Goal: Browse casually

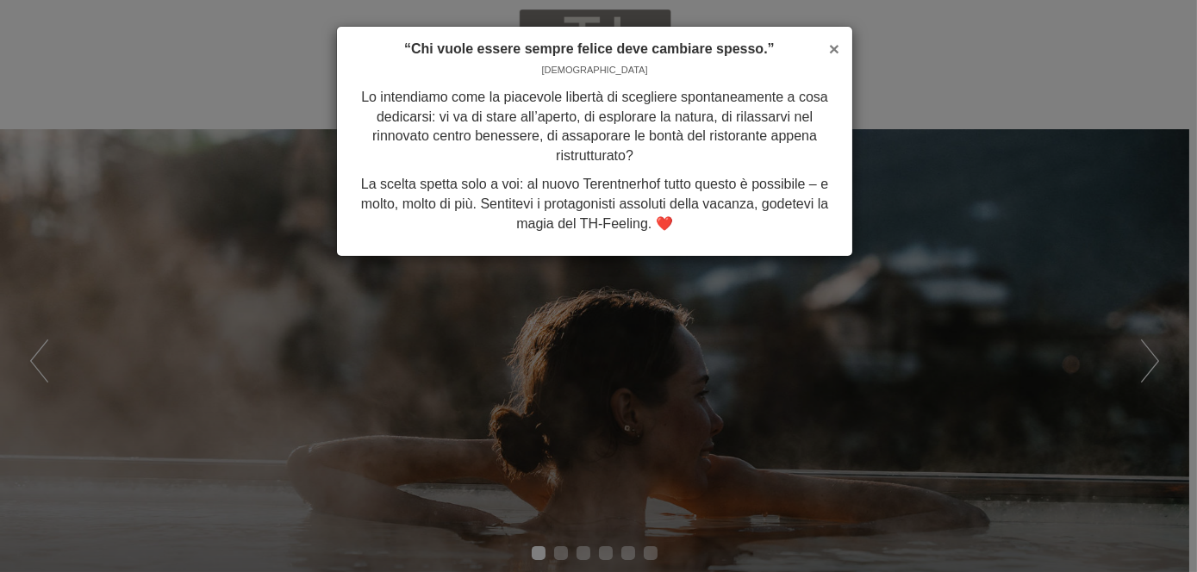
drag, startPoint x: 838, startPoint y: 41, endPoint x: 643, endPoint y: 384, distance: 395.2
click at [838, 44] on span "×" at bounding box center [834, 49] width 10 height 20
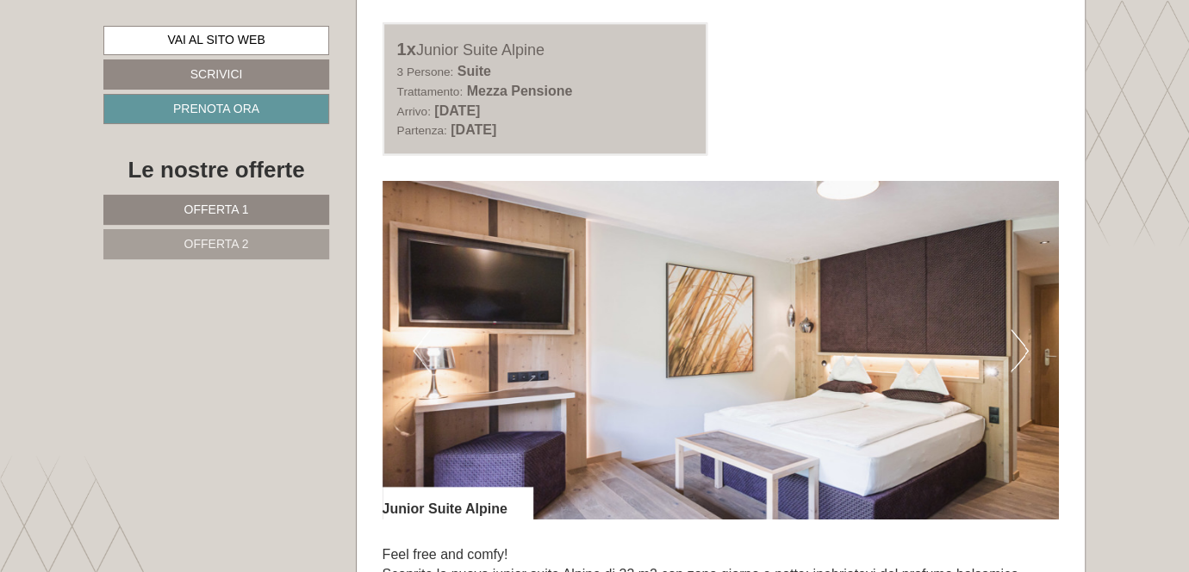
scroll to position [1034, 0]
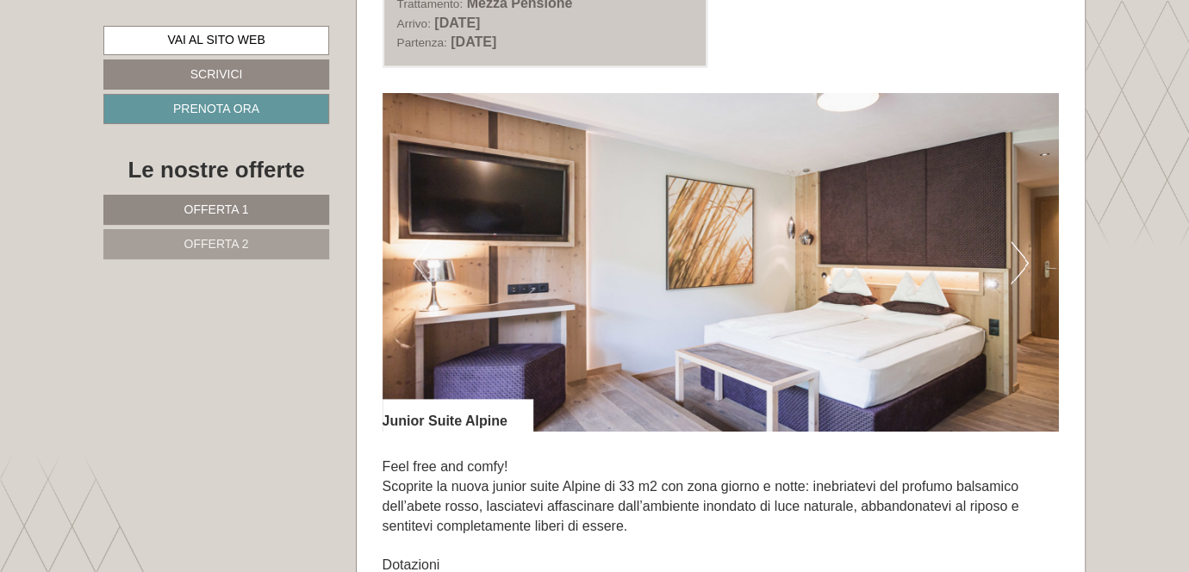
click at [1017, 255] on button "Next" at bounding box center [1020, 262] width 18 height 43
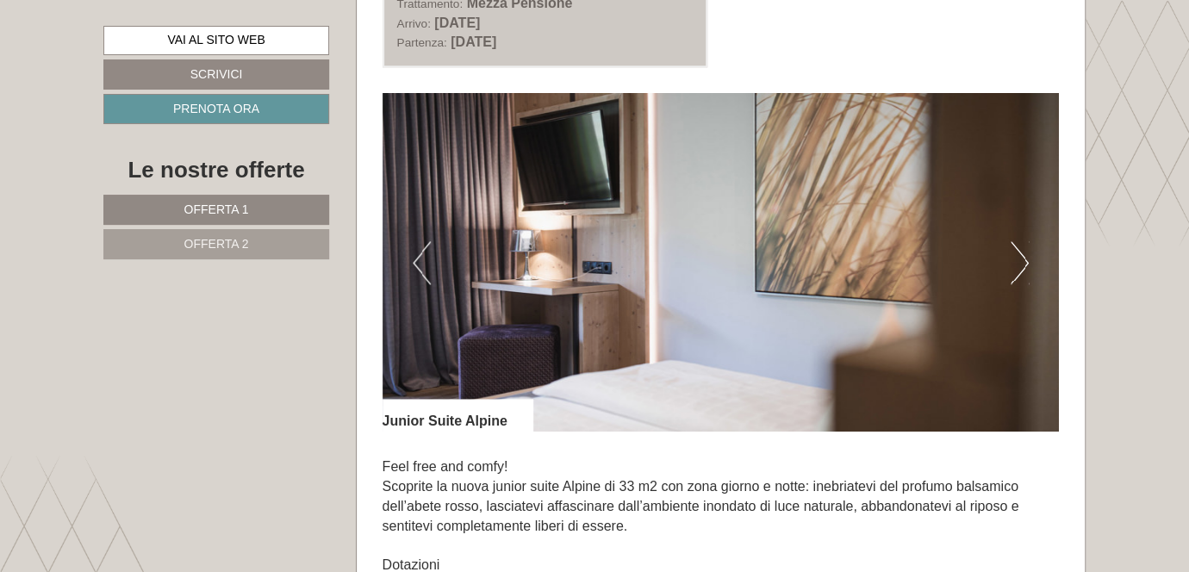
click at [1017, 255] on button "Next" at bounding box center [1020, 262] width 18 height 43
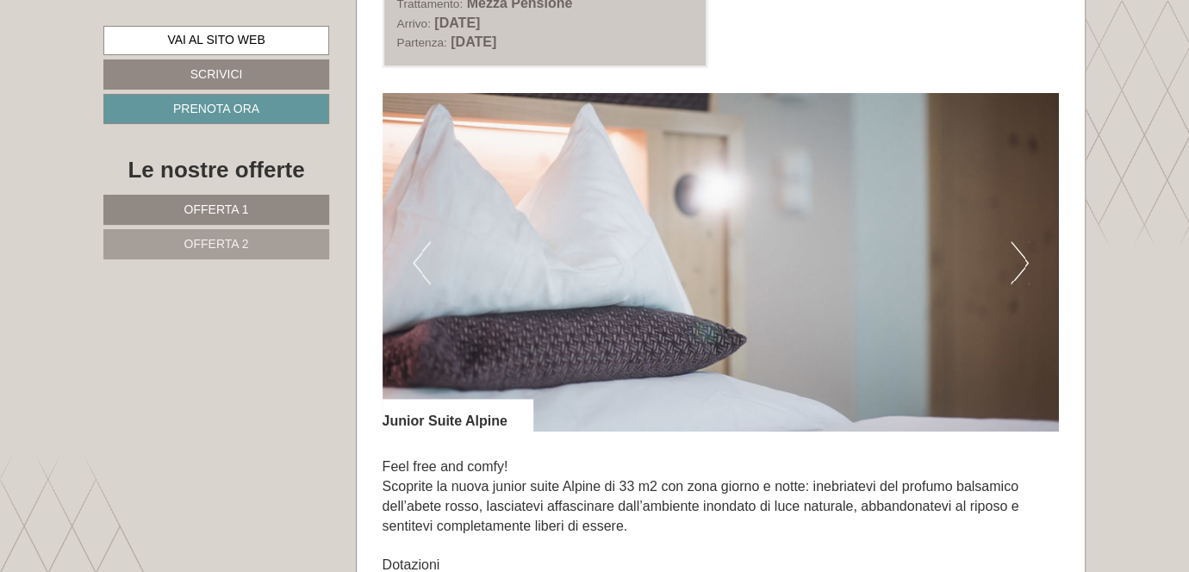
click at [1017, 255] on button "Next" at bounding box center [1020, 262] width 18 height 43
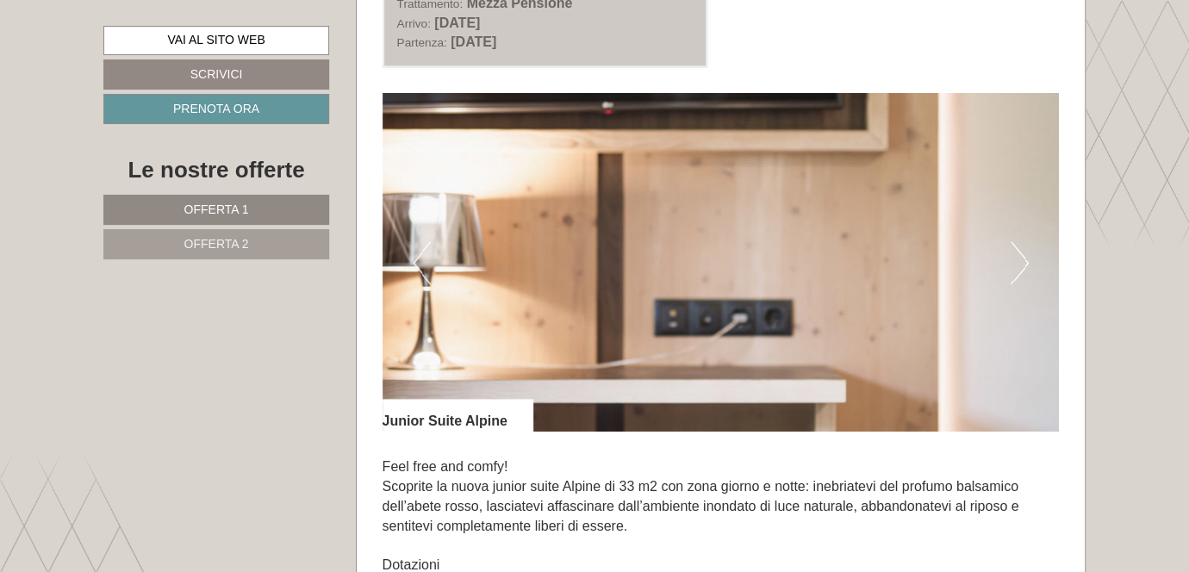
click at [1017, 255] on button "Next" at bounding box center [1020, 262] width 18 height 43
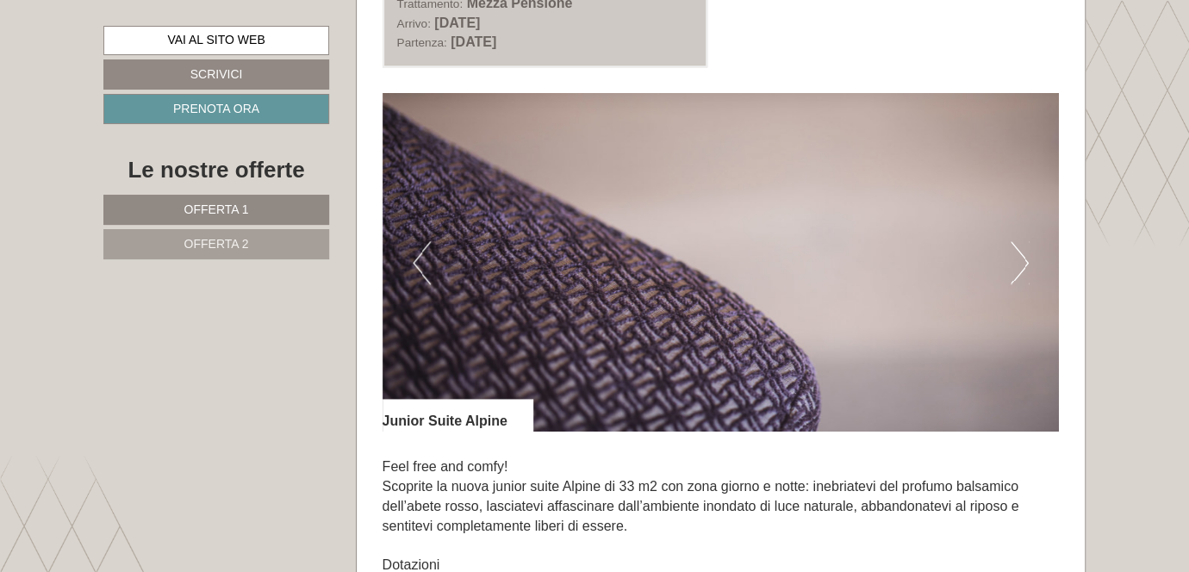
click at [1017, 255] on button "Next" at bounding box center [1020, 262] width 18 height 43
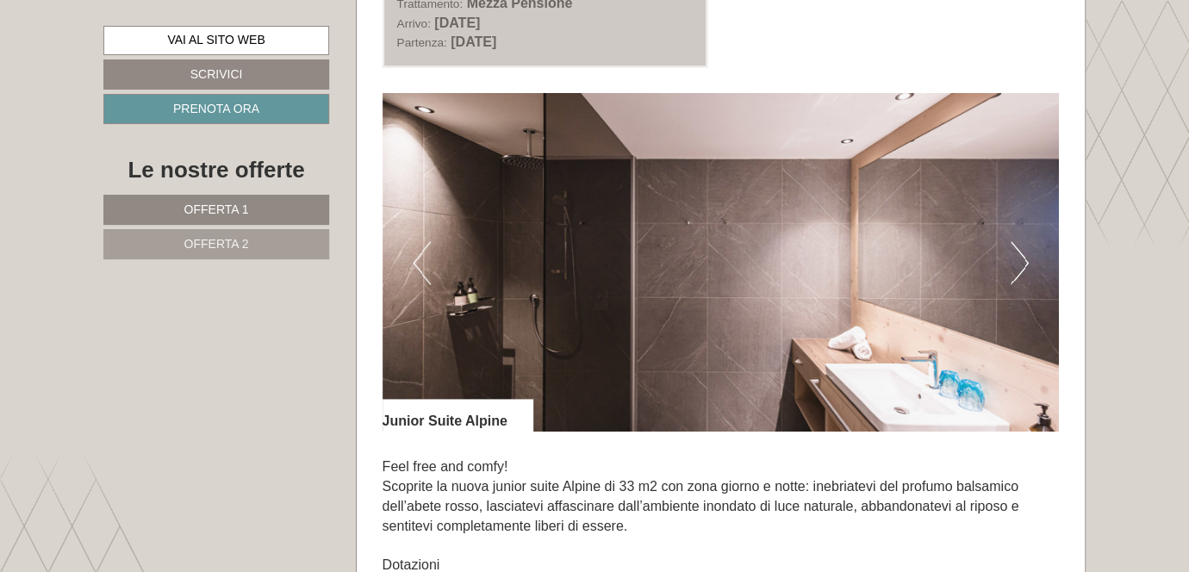
click at [1017, 255] on button "Next" at bounding box center [1020, 262] width 18 height 43
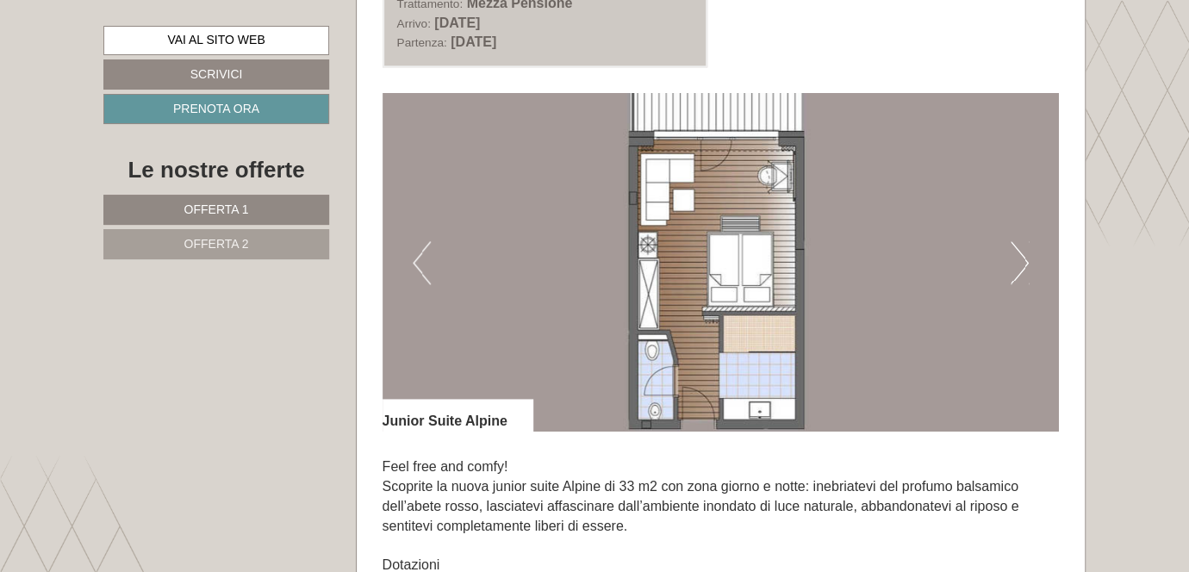
click at [1017, 255] on button "Next" at bounding box center [1020, 262] width 18 height 43
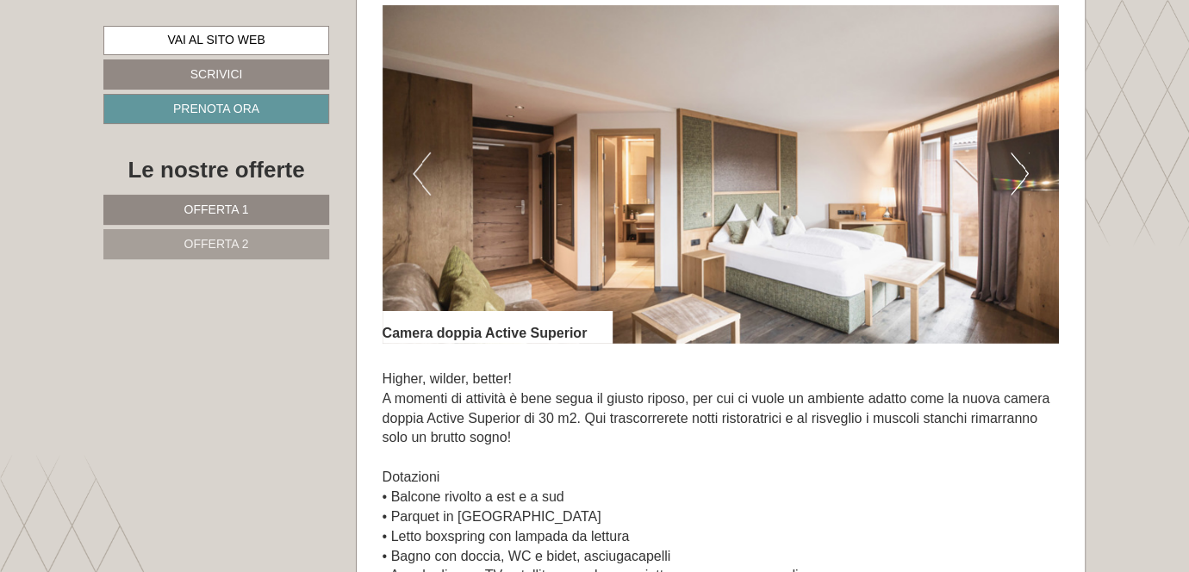
scroll to position [2413, 0]
click at [1017, 163] on button "Next" at bounding box center [1020, 174] width 18 height 43
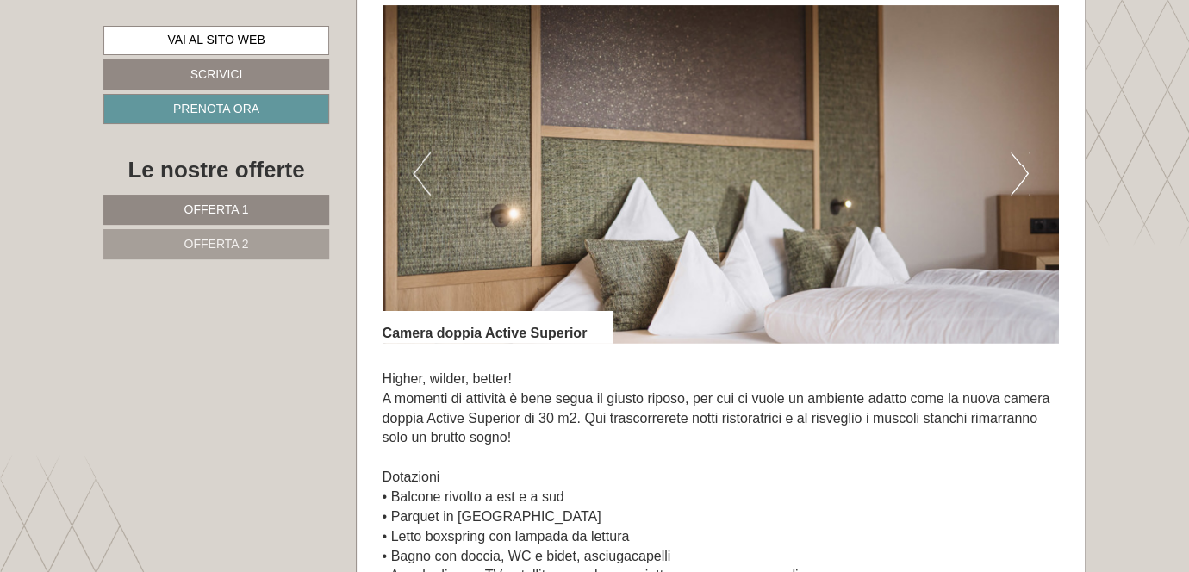
click at [1017, 163] on button "Next" at bounding box center [1020, 174] width 18 height 43
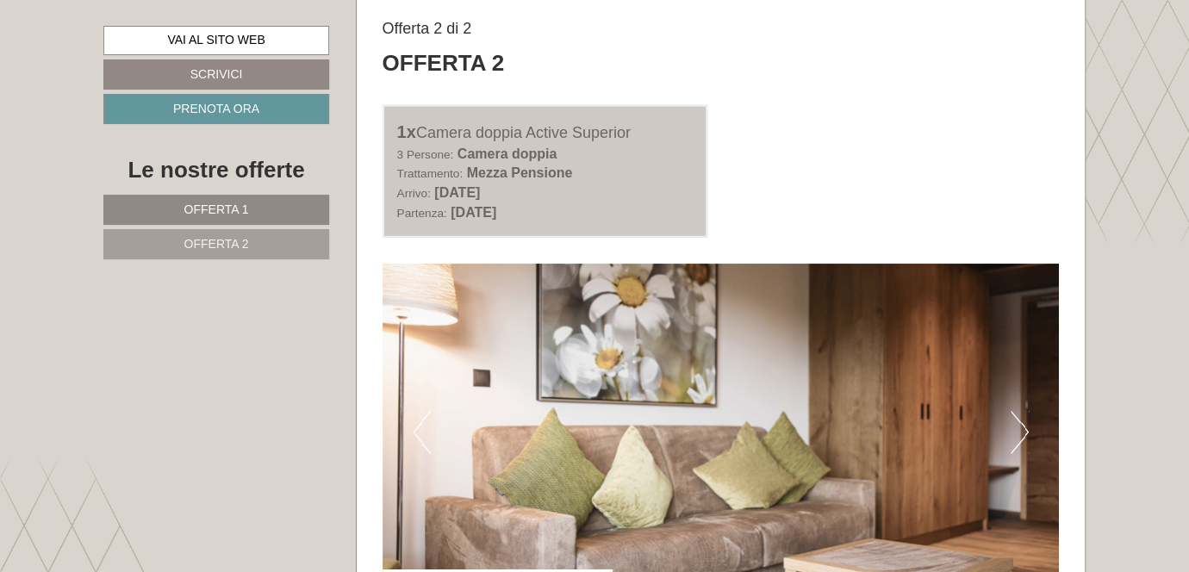
scroll to position [2241, 0]
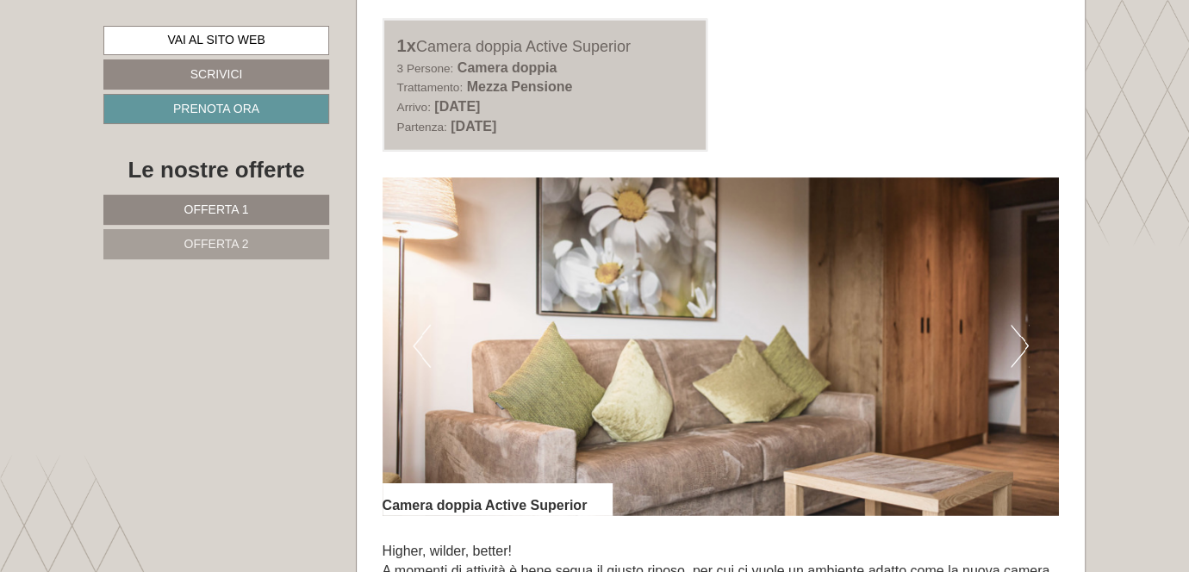
click at [1026, 336] on button "Next" at bounding box center [1020, 346] width 18 height 43
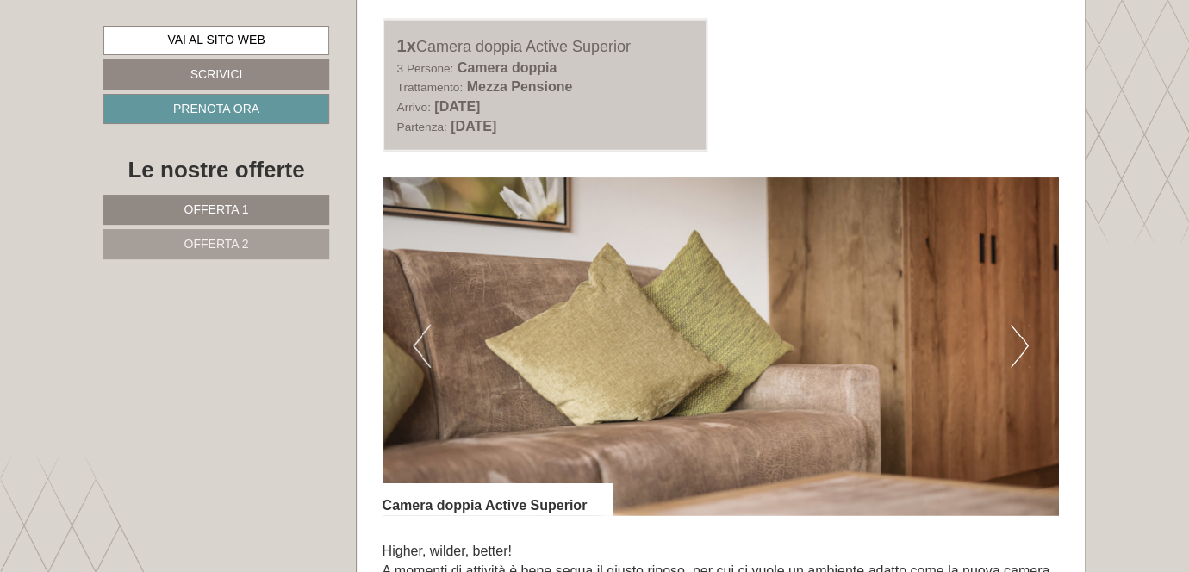
click at [1026, 336] on button "Next" at bounding box center [1020, 346] width 18 height 43
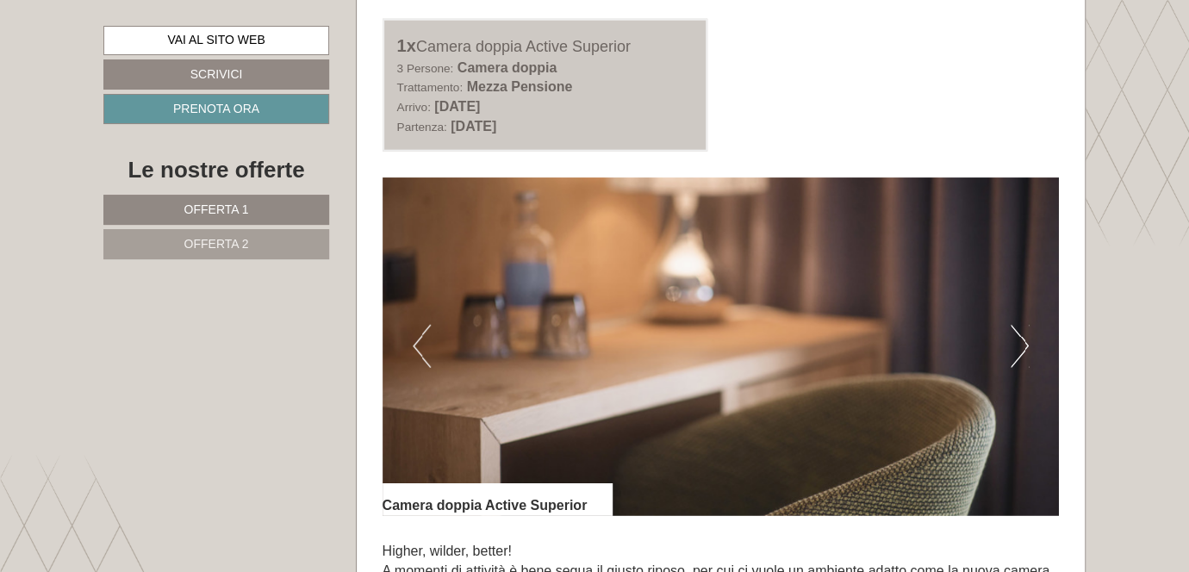
click at [1021, 340] on button "Next" at bounding box center [1020, 346] width 18 height 43
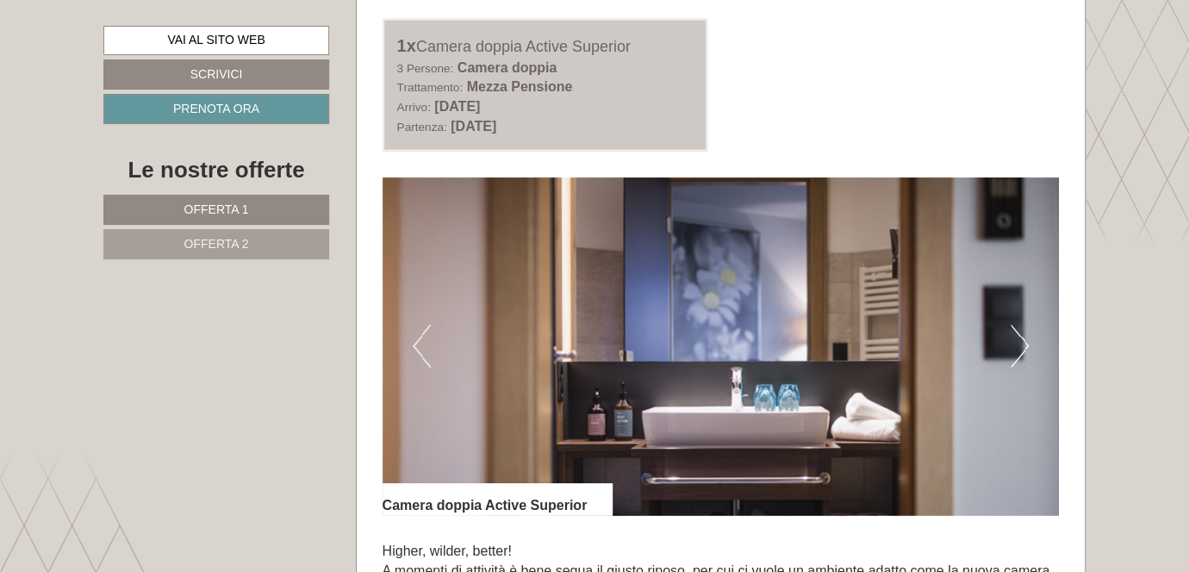
click at [1021, 340] on button "Next" at bounding box center [1020, 346] width 18 height 43
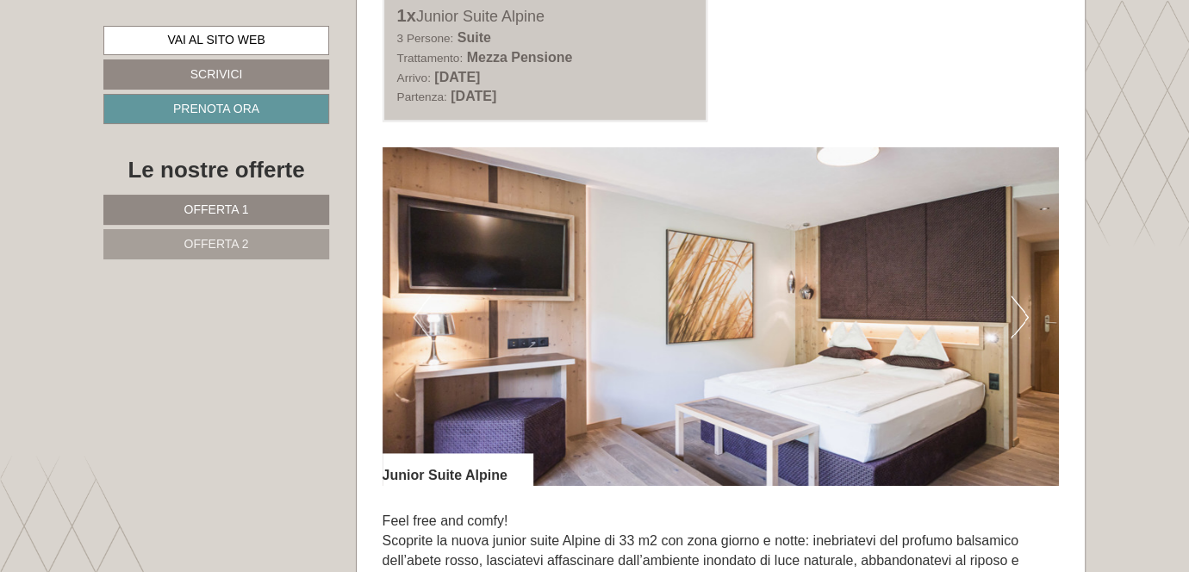
scroll to position [948, 0]
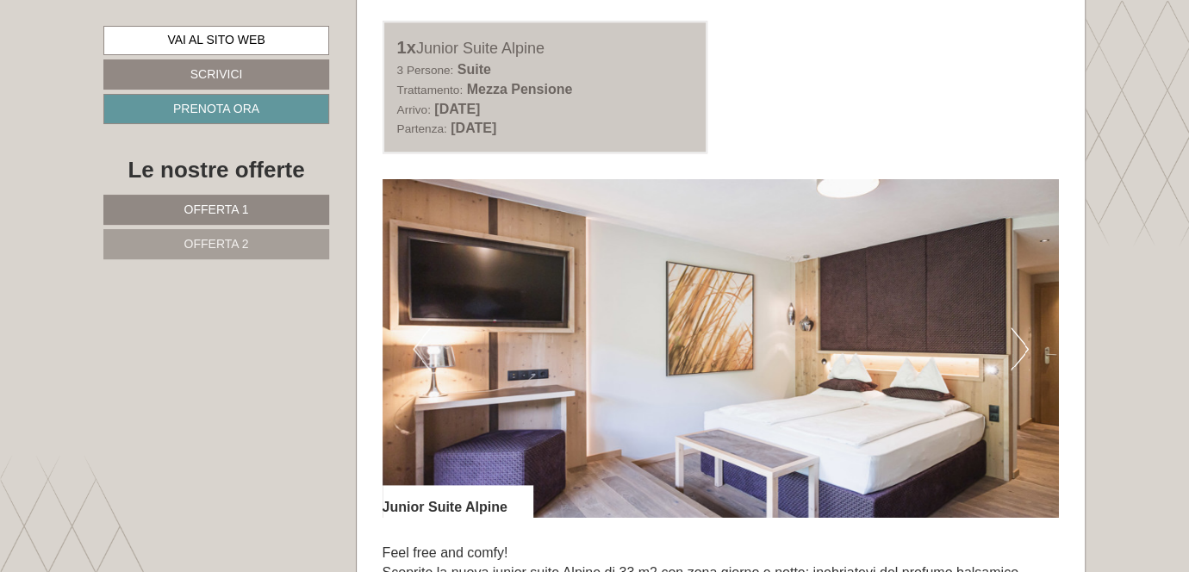
click at [1031, 346] on img at bounding box center [721, 348] width 677 height 339
click at [1023, 343] on button "Next" at bounding box center [1020, 349] width 18 height 43
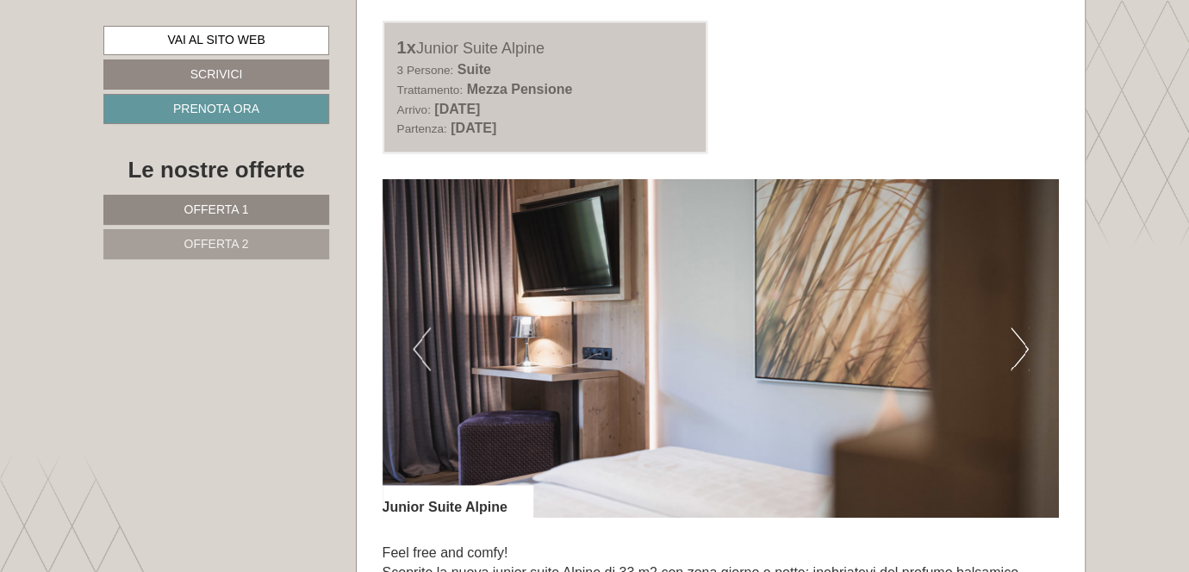
click at [1024, 340] on button "Next" at bounding box center [1020, 349] width 18 height 43
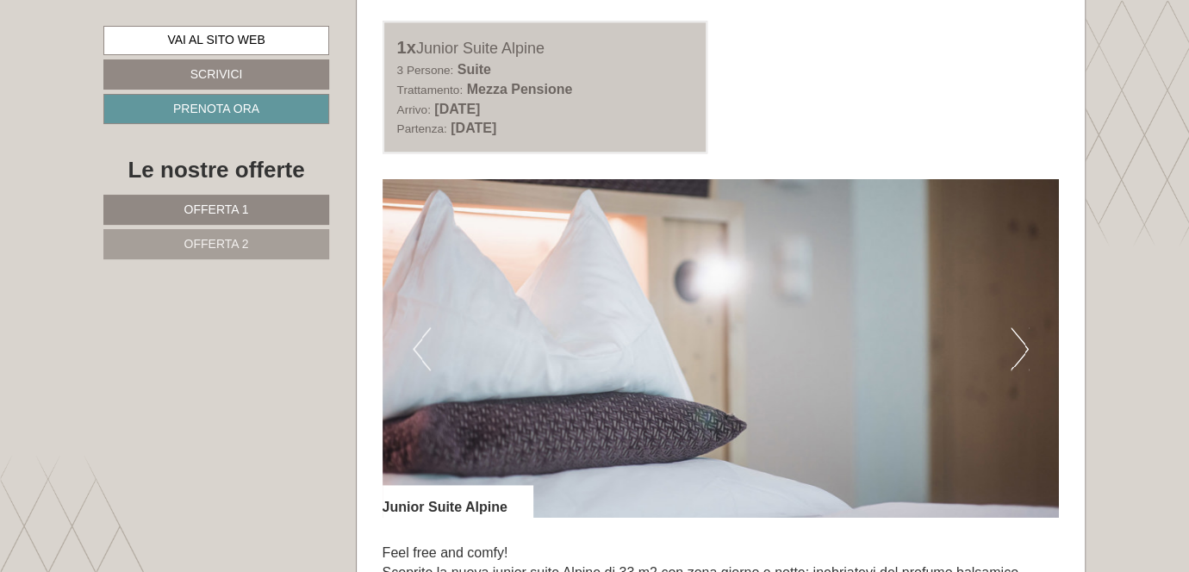
click at [1024, 340] on button "Next" at bounding box center [1020, 349] width 18 height 43
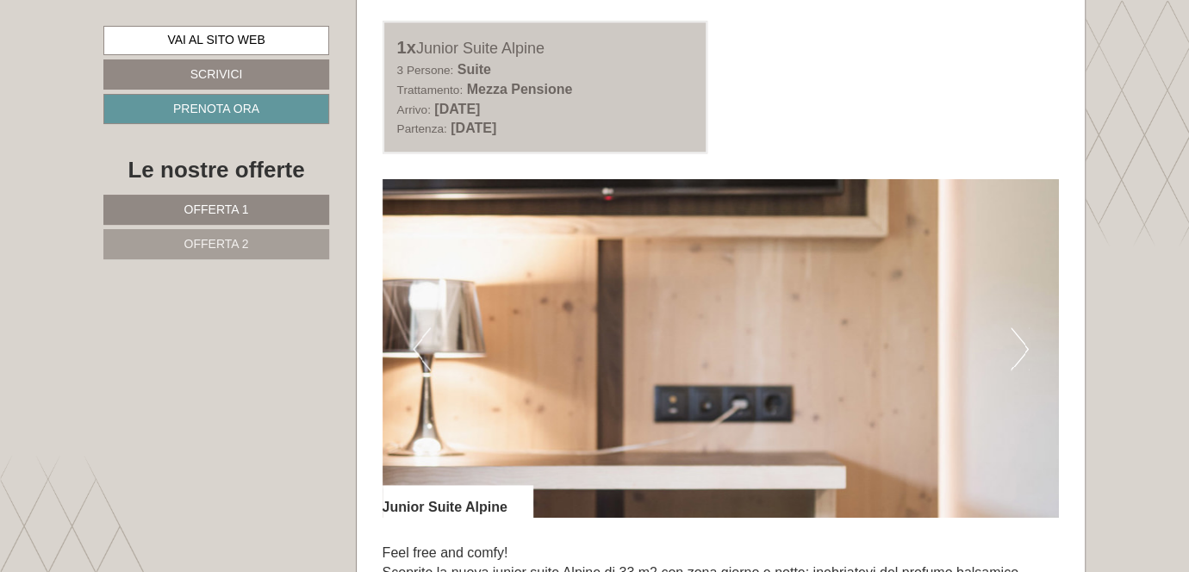
click at [1024, 340] on button "Next" at bounding box center [1020, 349] width 18 height 43
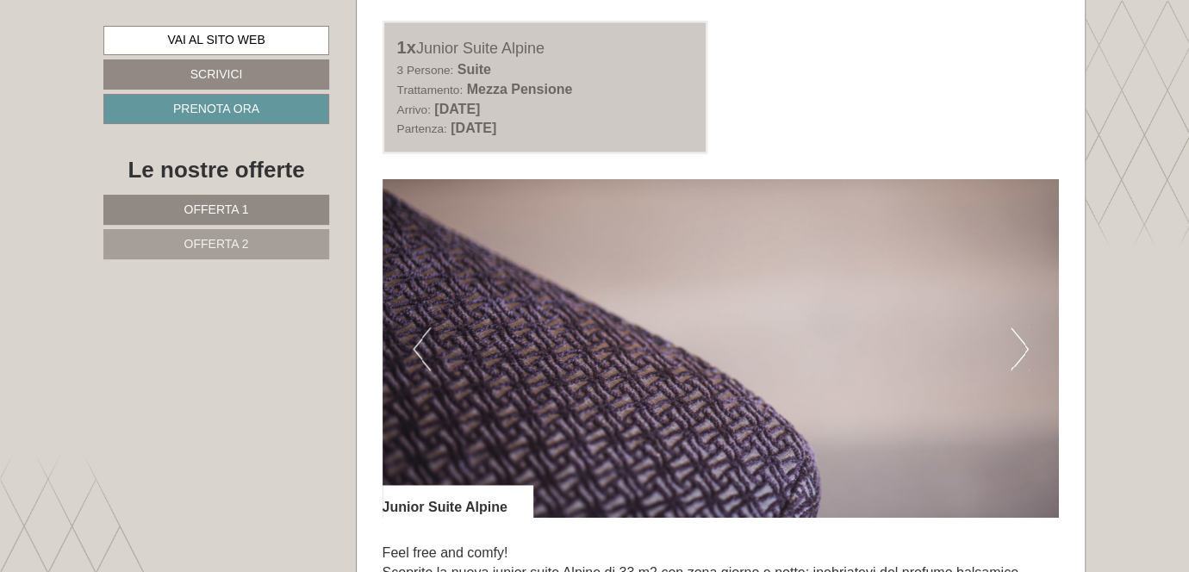
click at [1024, 340] on button "Next" at bounding box center [1020, 349] width 18 height 43
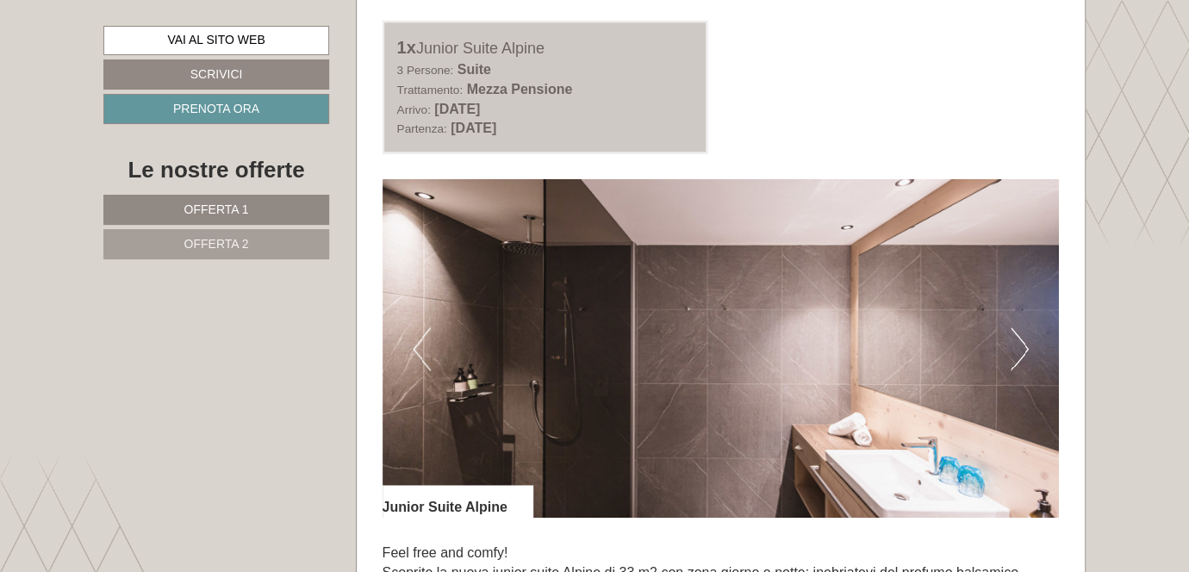
click at [1024, 340] on button "Next" at bounding box center [1020, 349] width 18 height 43
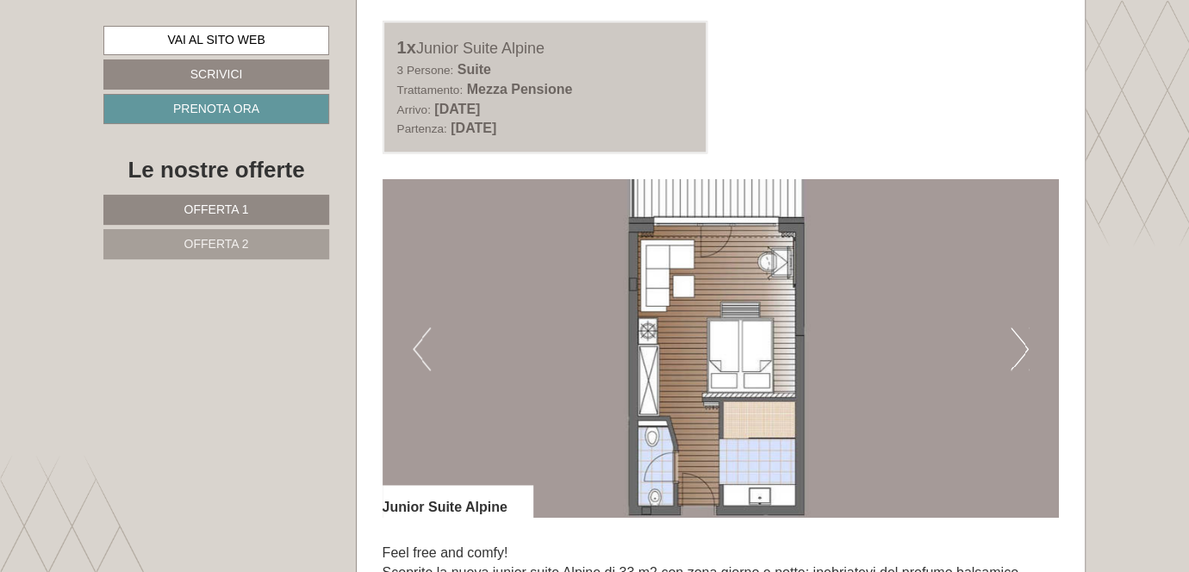
click at [1026, 350] on button "Next" at bounding box center [1020, 349] width 18 height 43
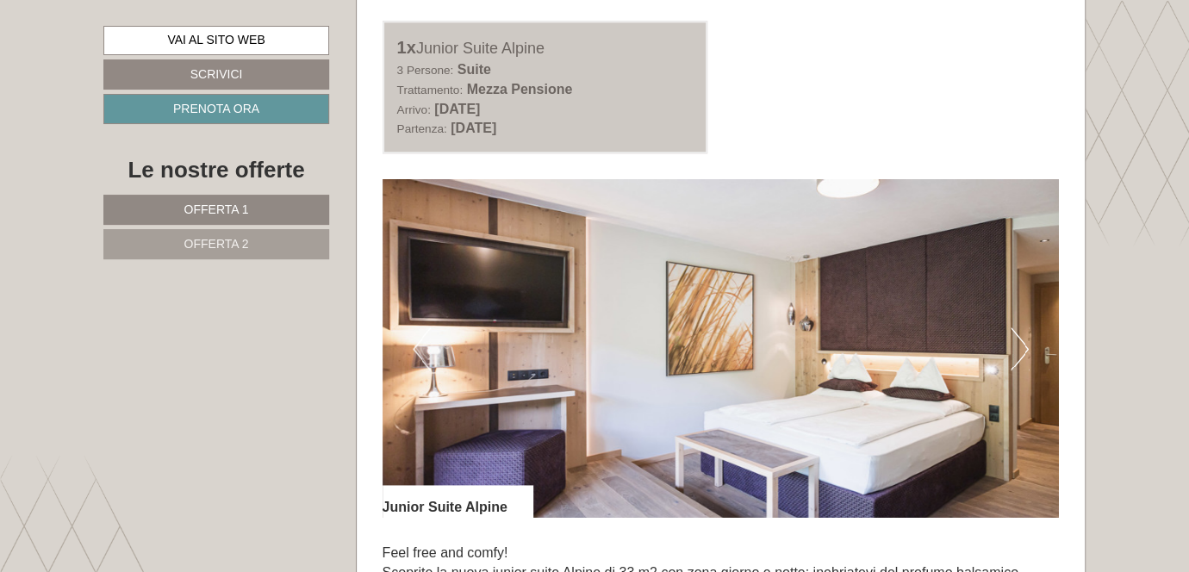
click at [1024, 345] on button "Next" at bounding box center [1020, 349] width 18 height 43
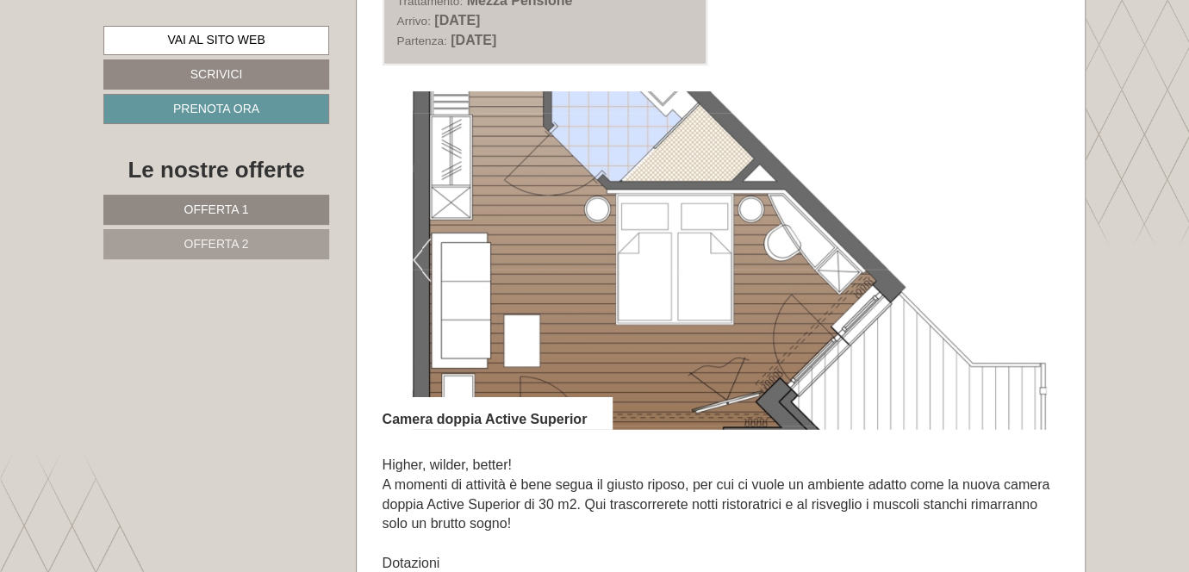
scroll to position [2155, 0]
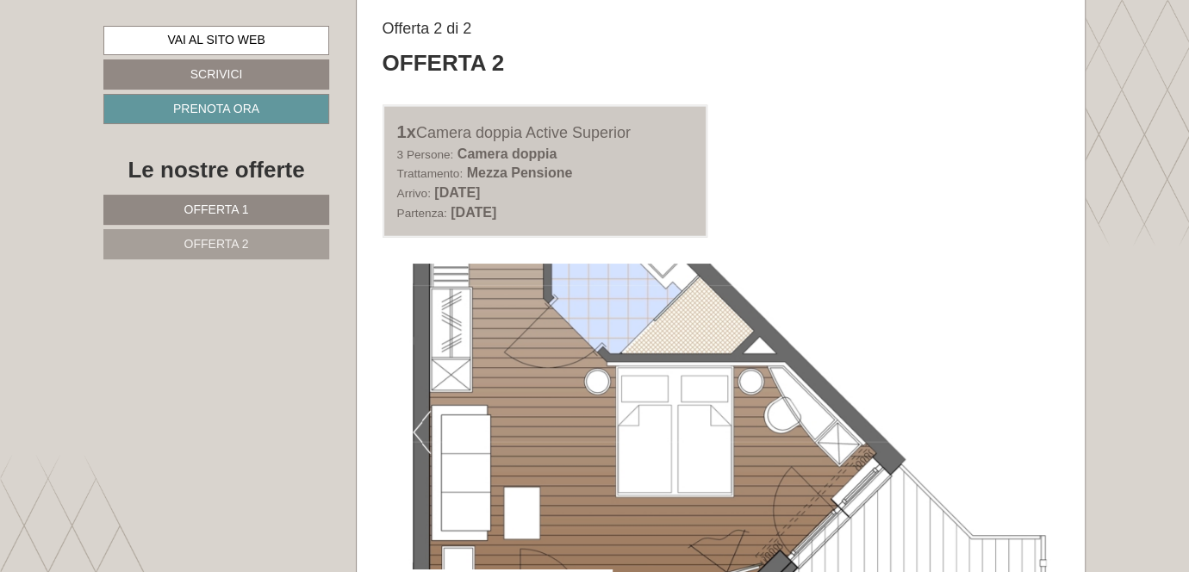
click at [428, 432] on button "Previous" at bounding box center [422, 432] width 18 height 43
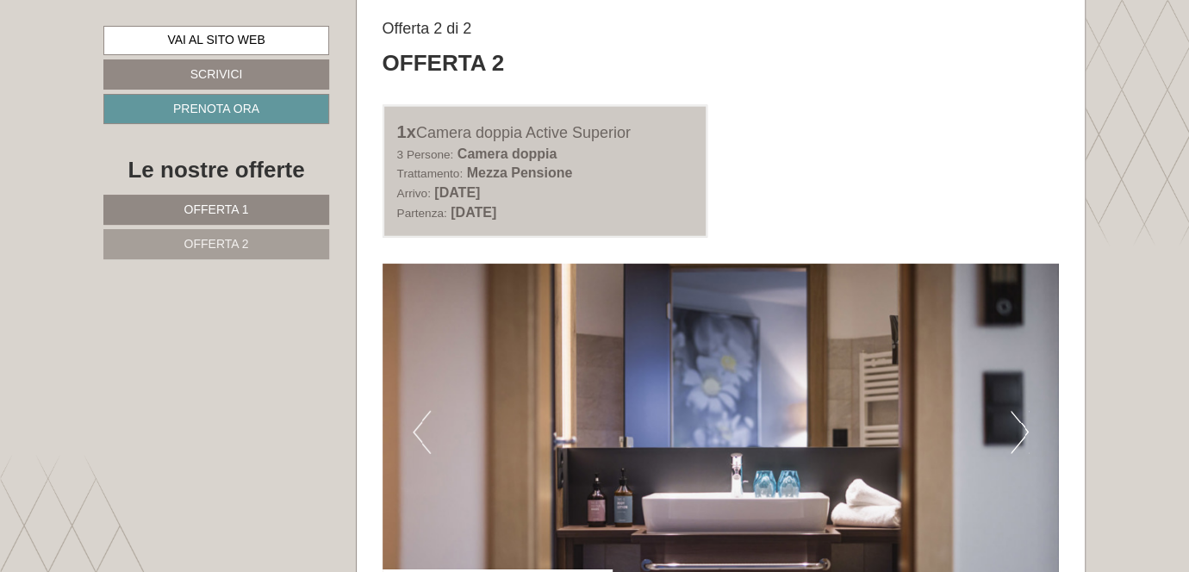
click at [631, 451] on img at bounding box center [721, 433] width 677 height 339
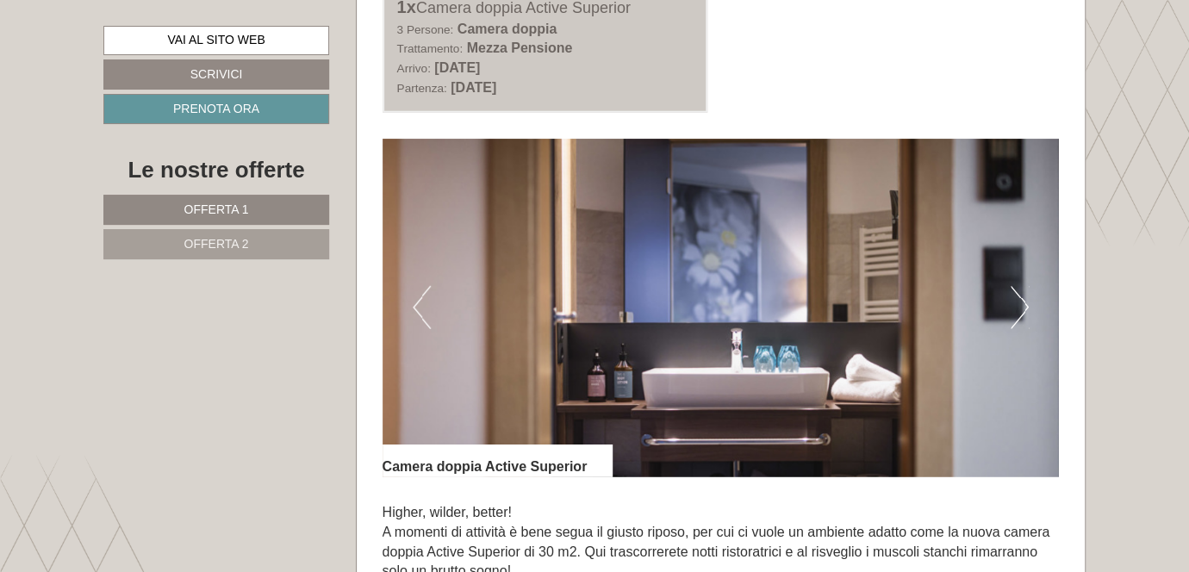
scroll to position [2327, 0]
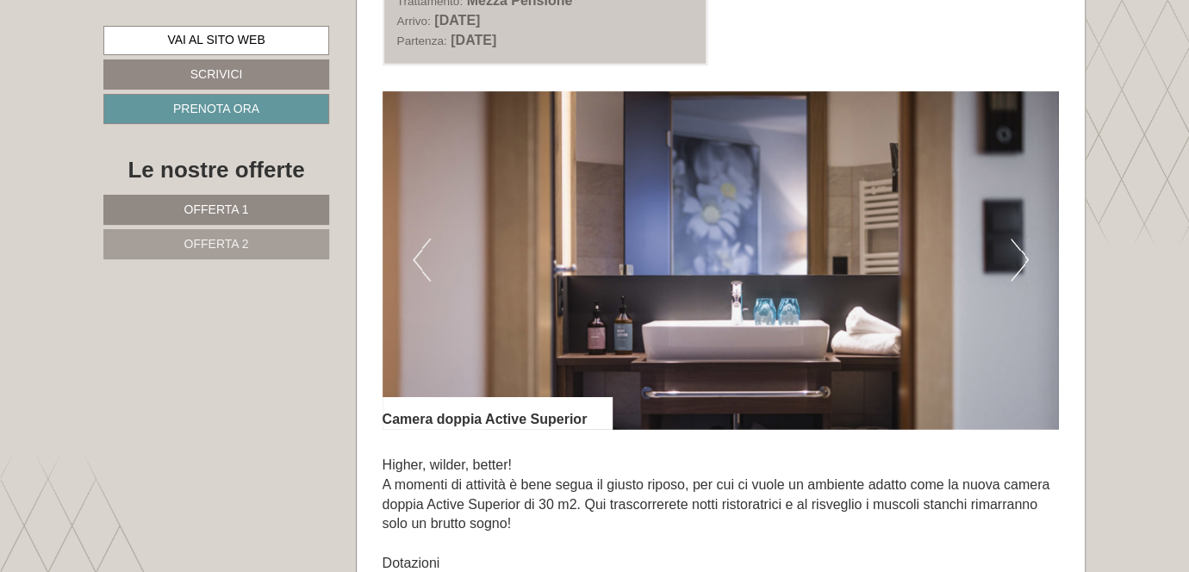
click at [424, 262] on button "Previous" at bounding box center [422, 260] width 18 height 43
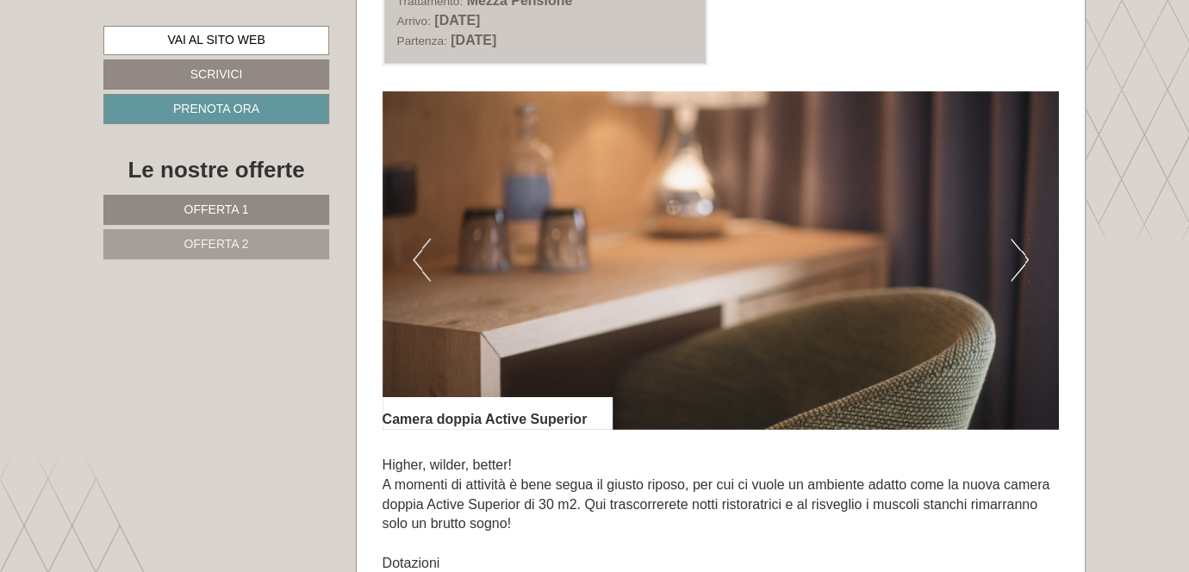
click at [421, 259] on button "Previous" at bounding box center [422, 260] width 18 height 43
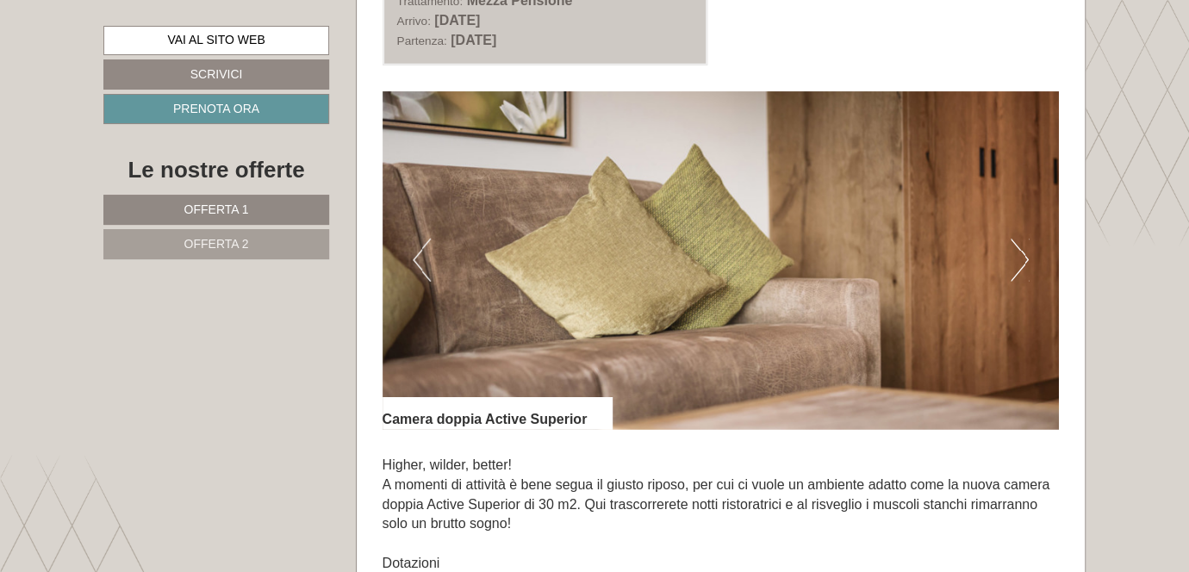
click at [421, 259] on button "Previous" at bounding box center [422, 260] width 18 height 43
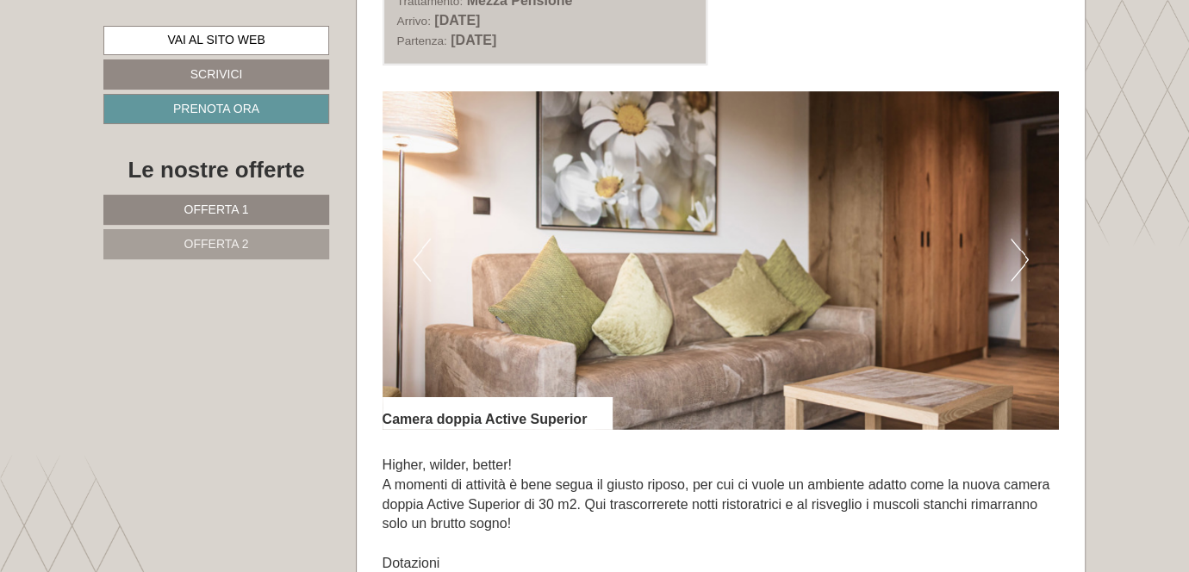
click at [421, 259] on button "Previous" at bounding box center [422, 260] width 18 height 43
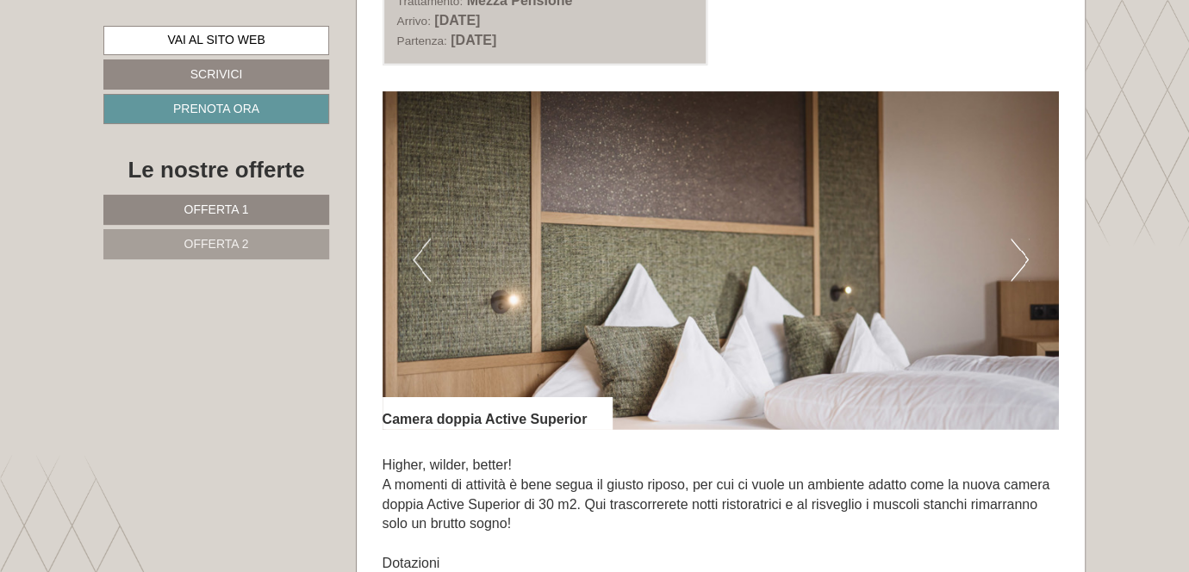
click at [421, 259] on button "Previous" at bounding box center [422, 260] width 18 height 43
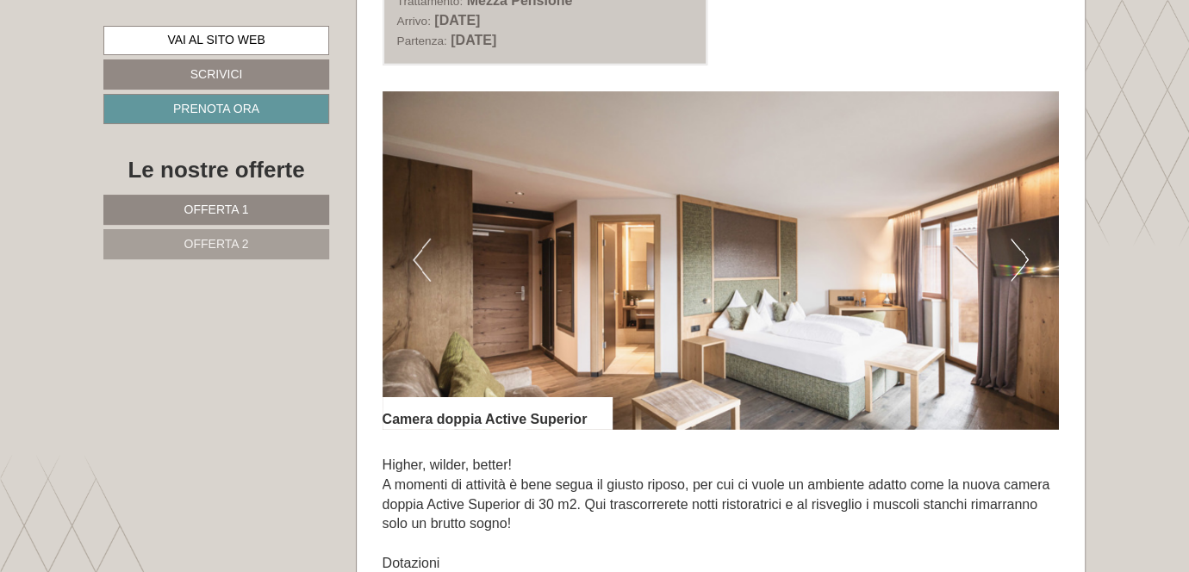
click at [414, 258] on button "Previous" at bounding box center [422, 260] width 18 height 43
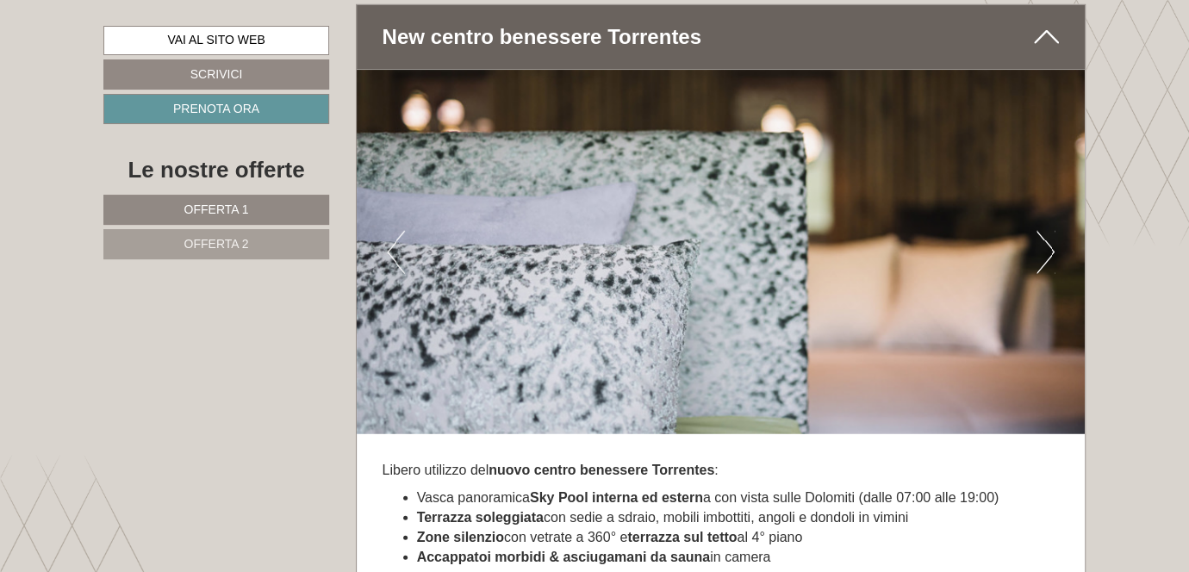
scroll to position [5344, 0]
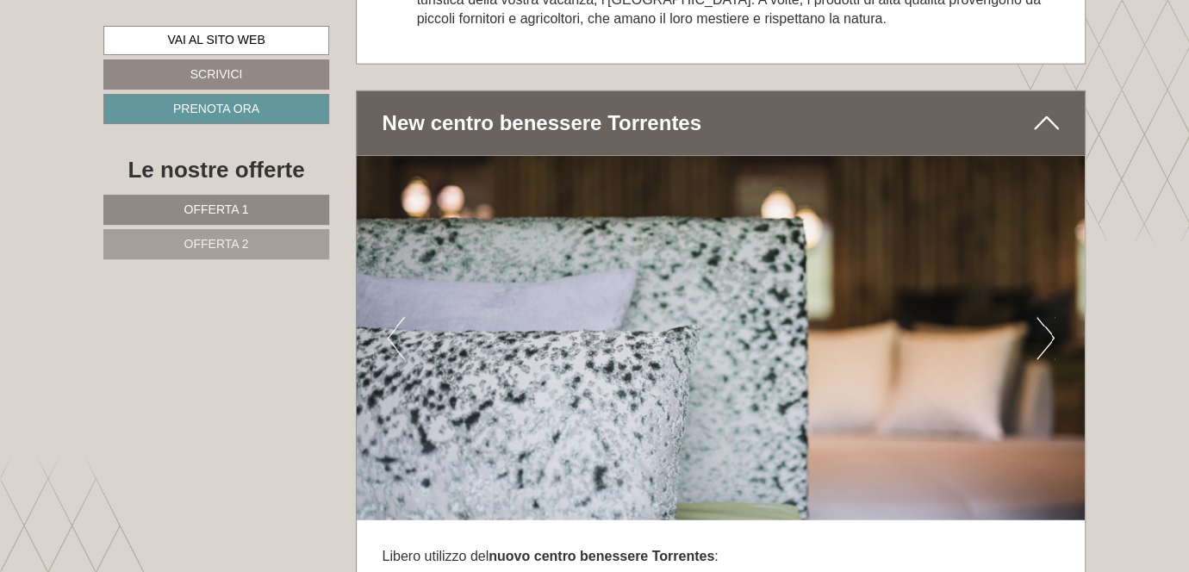
click at [1049, 326] on button "Next" at bounding box center [1046, 338] width 18 height 43
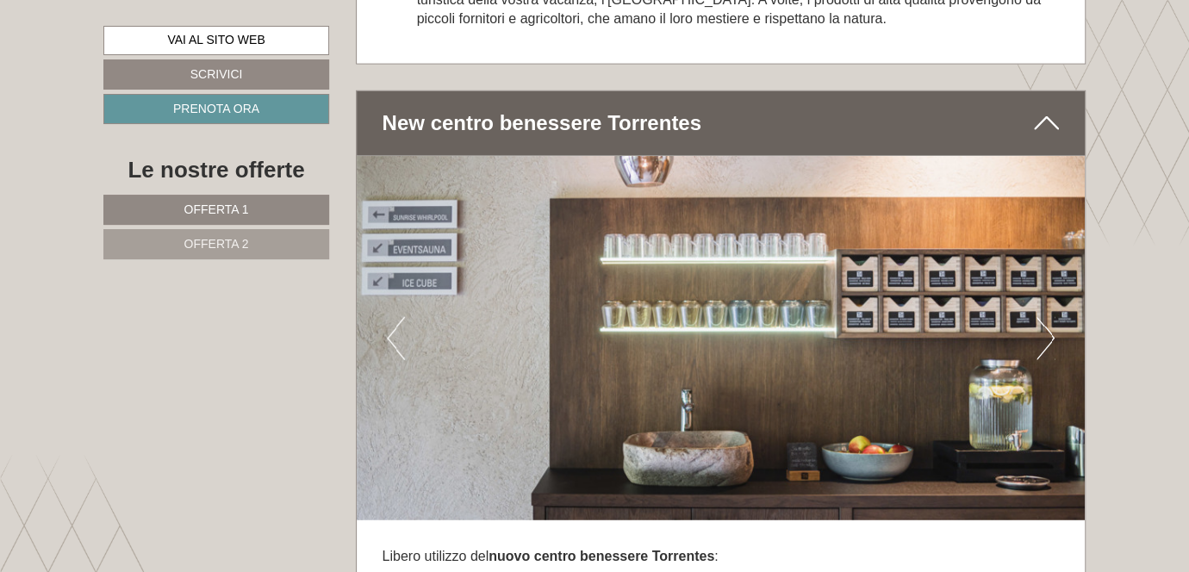
click at [1049, 326] on button "Next" at bounding box center [1046, 338] width 18 height 43
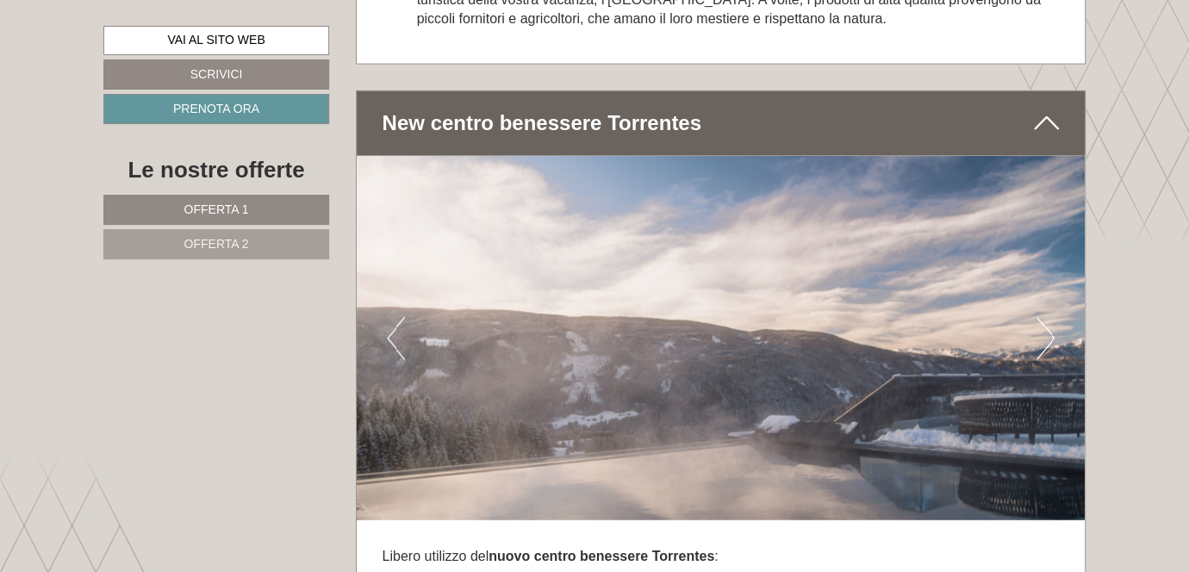
click at [1049, 326] on button "Next" at bounding box center [1046, 338] width 18 height 43
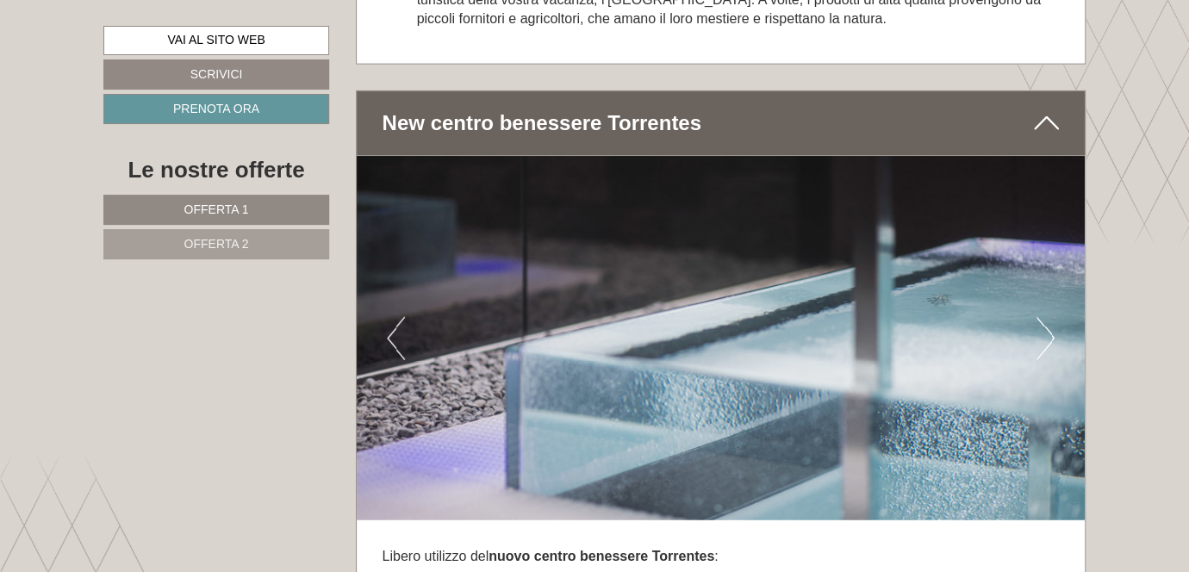
click at [390, 328] on button "Previous" at bounding box center [396, 338] width 18 height 43
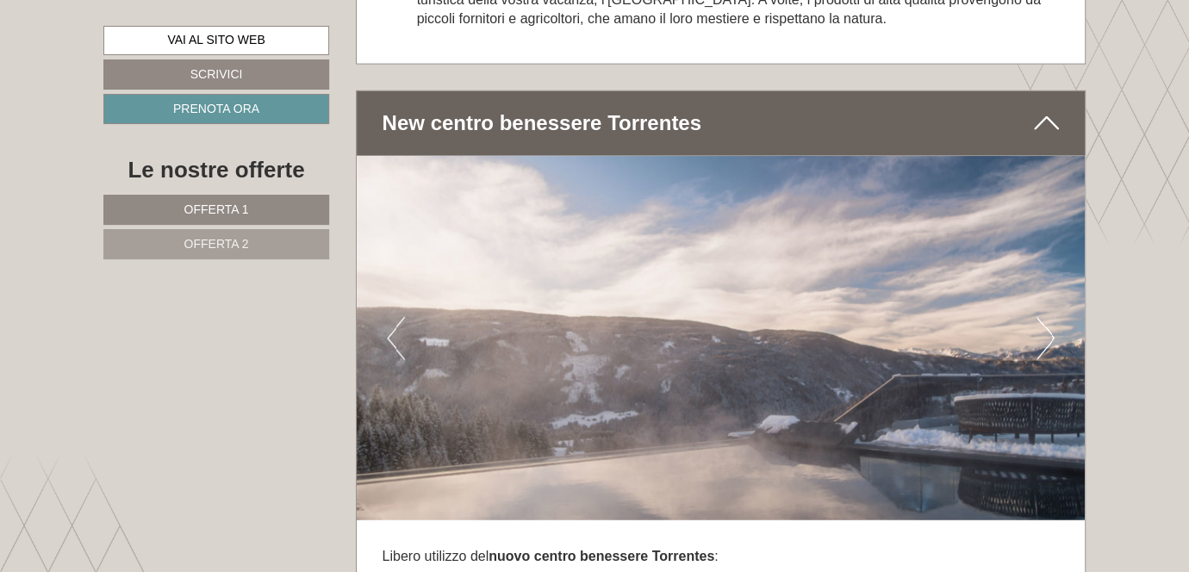
click at [1046, 322] on button "Next" at bounding box center [1046, 338] width 18 height 43
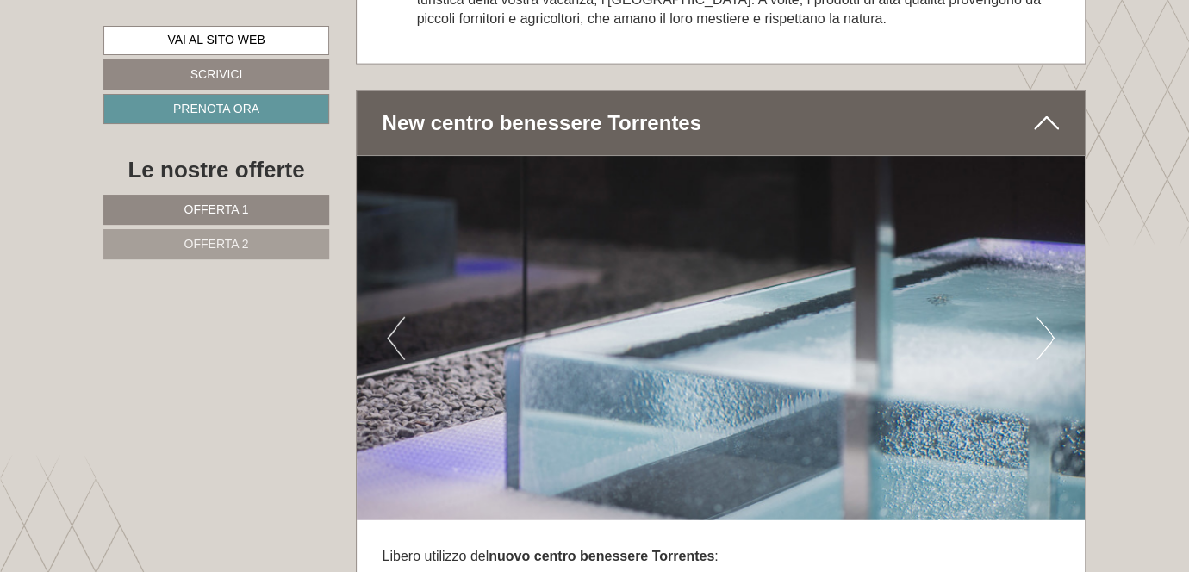
click at [1046, 322] on button "Next" at bounding box center [1046, 338] width 18 height 43
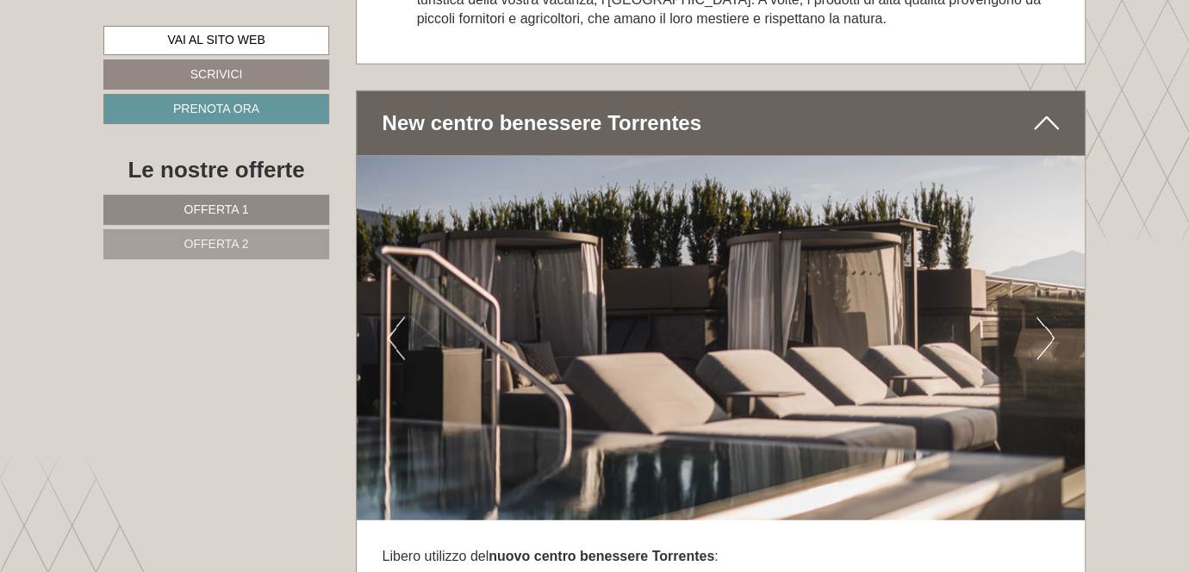
click at [1046, 322] on button "Next" at bounding box center [1046, 338] width 18 height 43
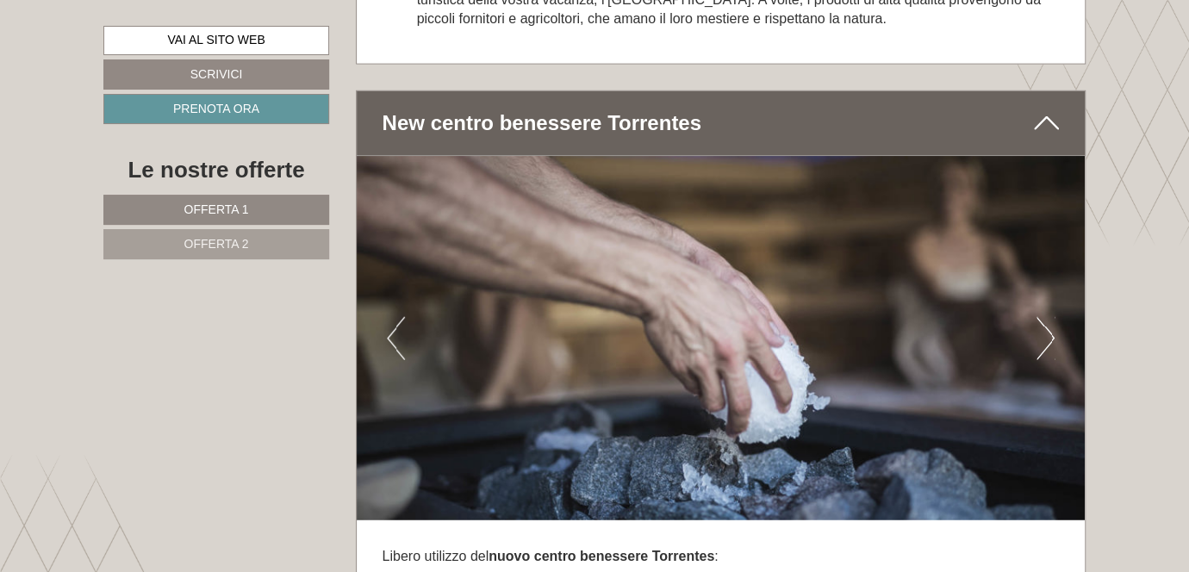
click at [1046, 322] on button "Next" at bounding box center [1046, 338] width 18 height 43
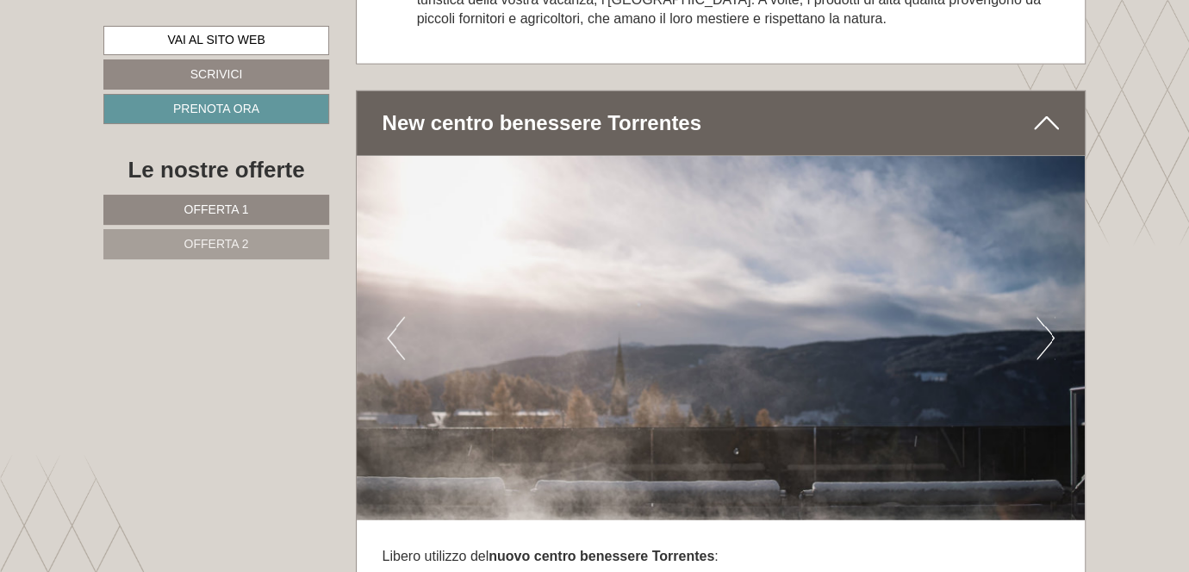
click at [1046, 322] on button "Next" at bounding box center [1046, 338] width 18 height 43
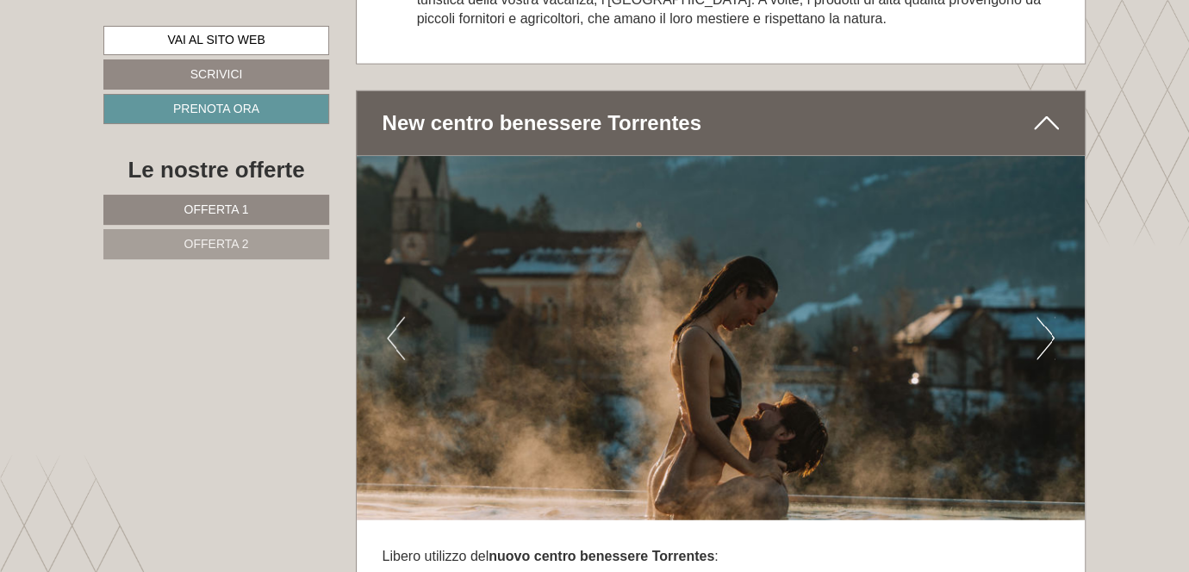
click at [1046, 322] on button "Next" at bounding box center [1046, 338] width 18 height 43
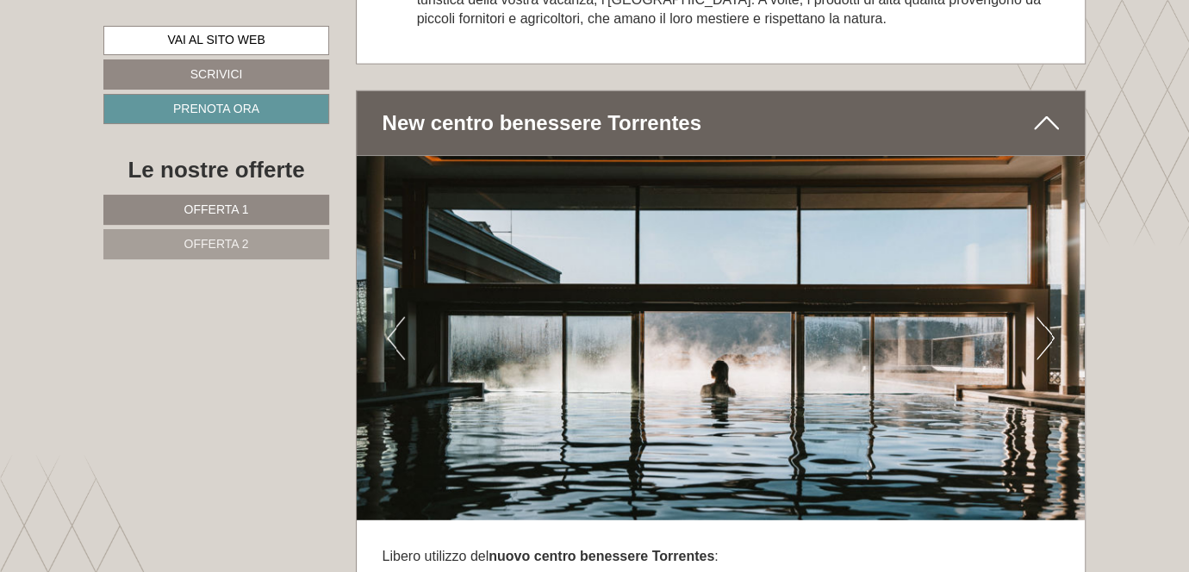
click at [1046, 322] on button "Next" at bounding box center [1046, 338] width 18 height 43
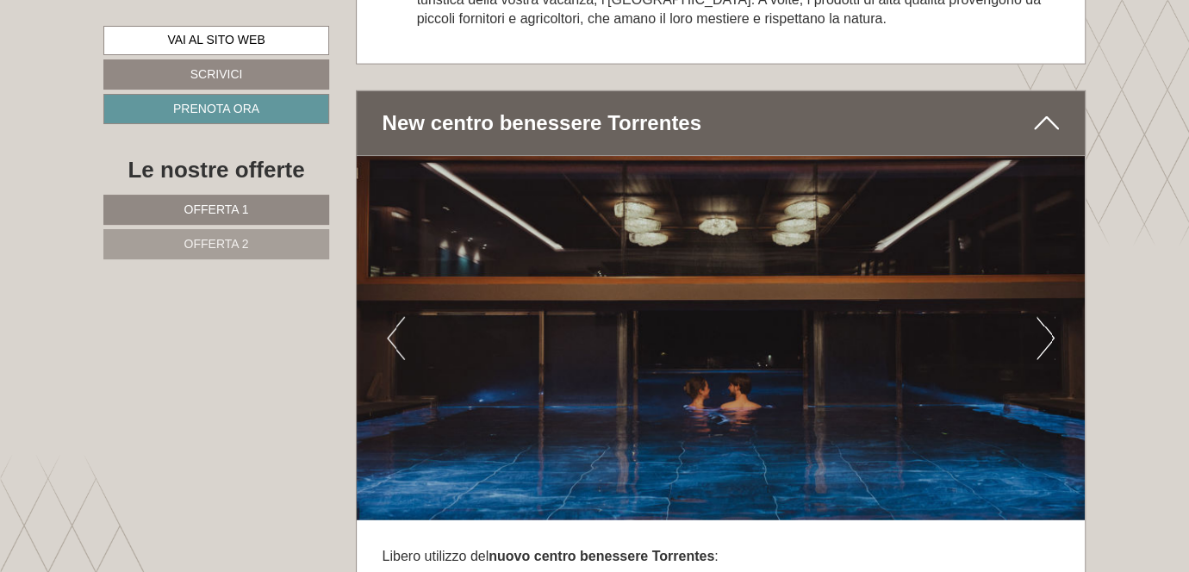
click at [1040, 331] on button "Next" at bounding box center [1046, 338] width 18 height 43
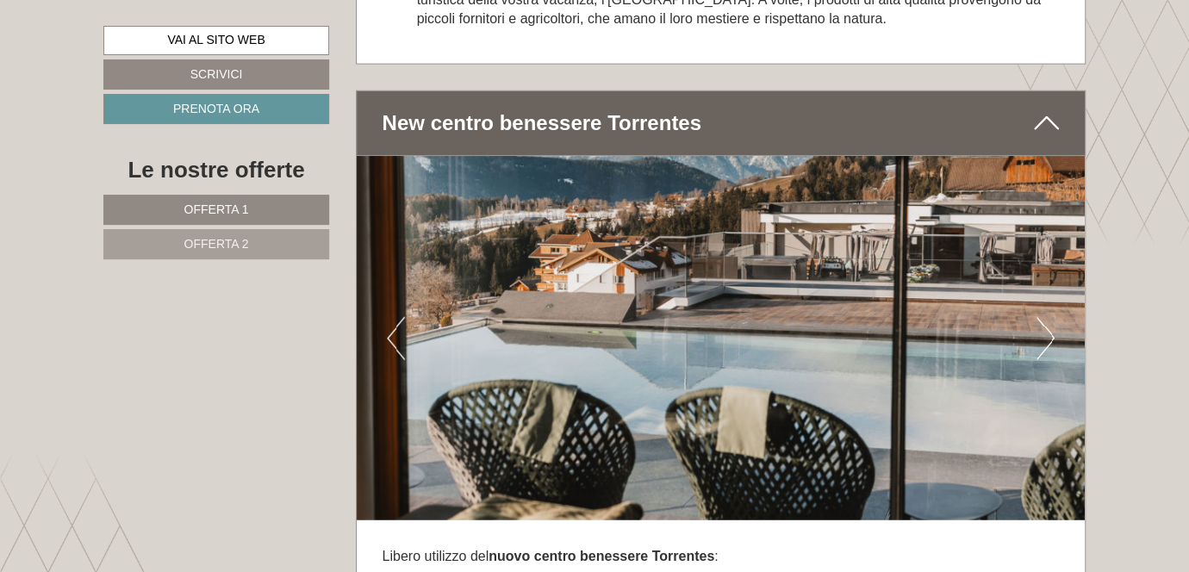
click at [1040, 331] on button "Next" at bounding box center [1046, 338] width 18 height 43
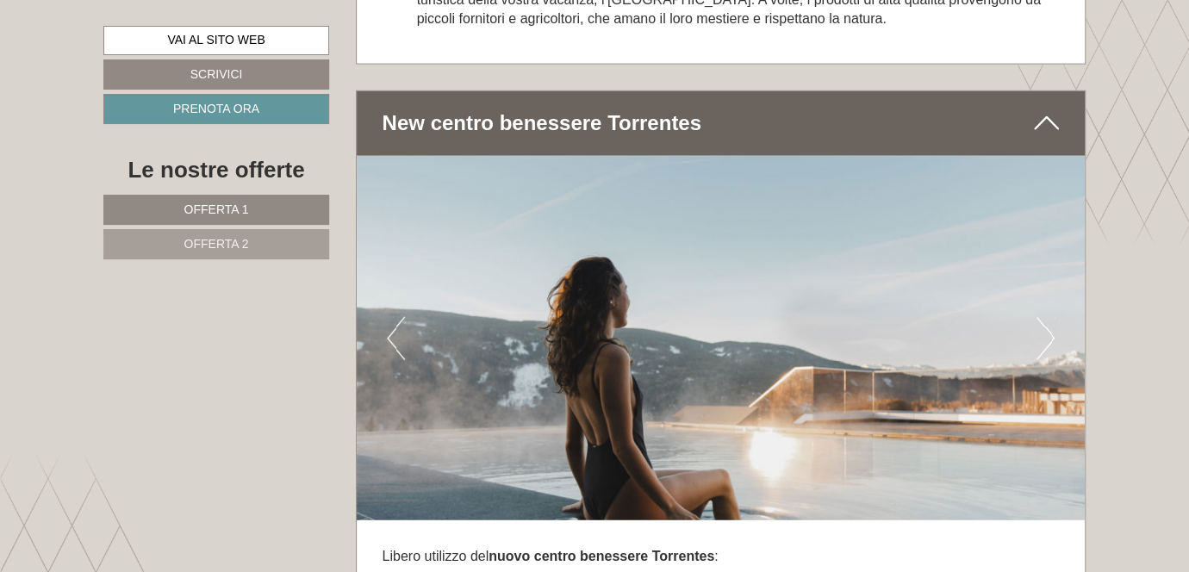
click at [397, 336] on button "Previous" at bounding box center [396, 338] width 18 height 43
